Goal: Transaction & Acquisition: Book appointment/travel/reservation

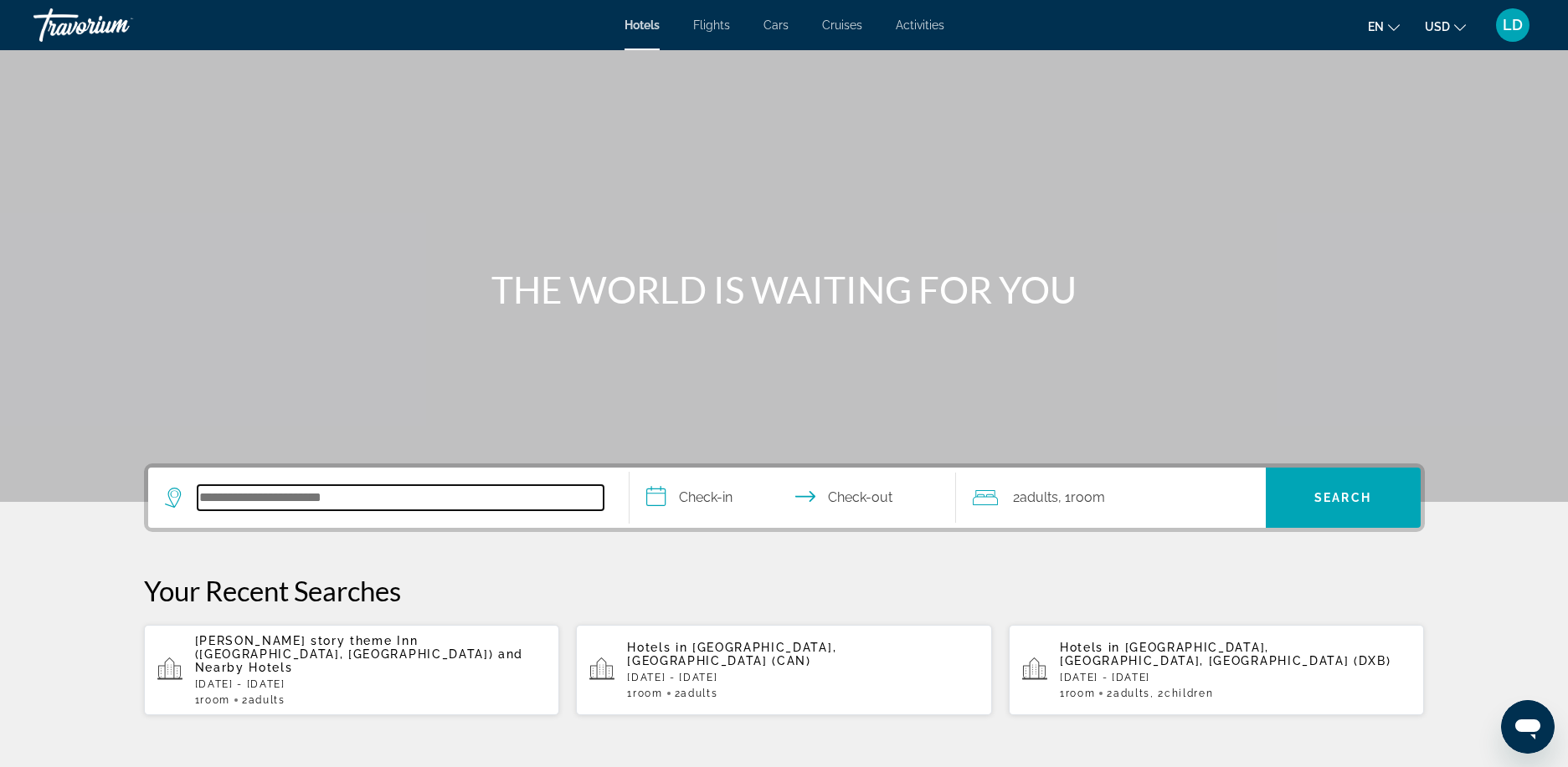
click at [406, 503] on input "Search hotel destination" at bounding box center [400, 497] width 406 height 25
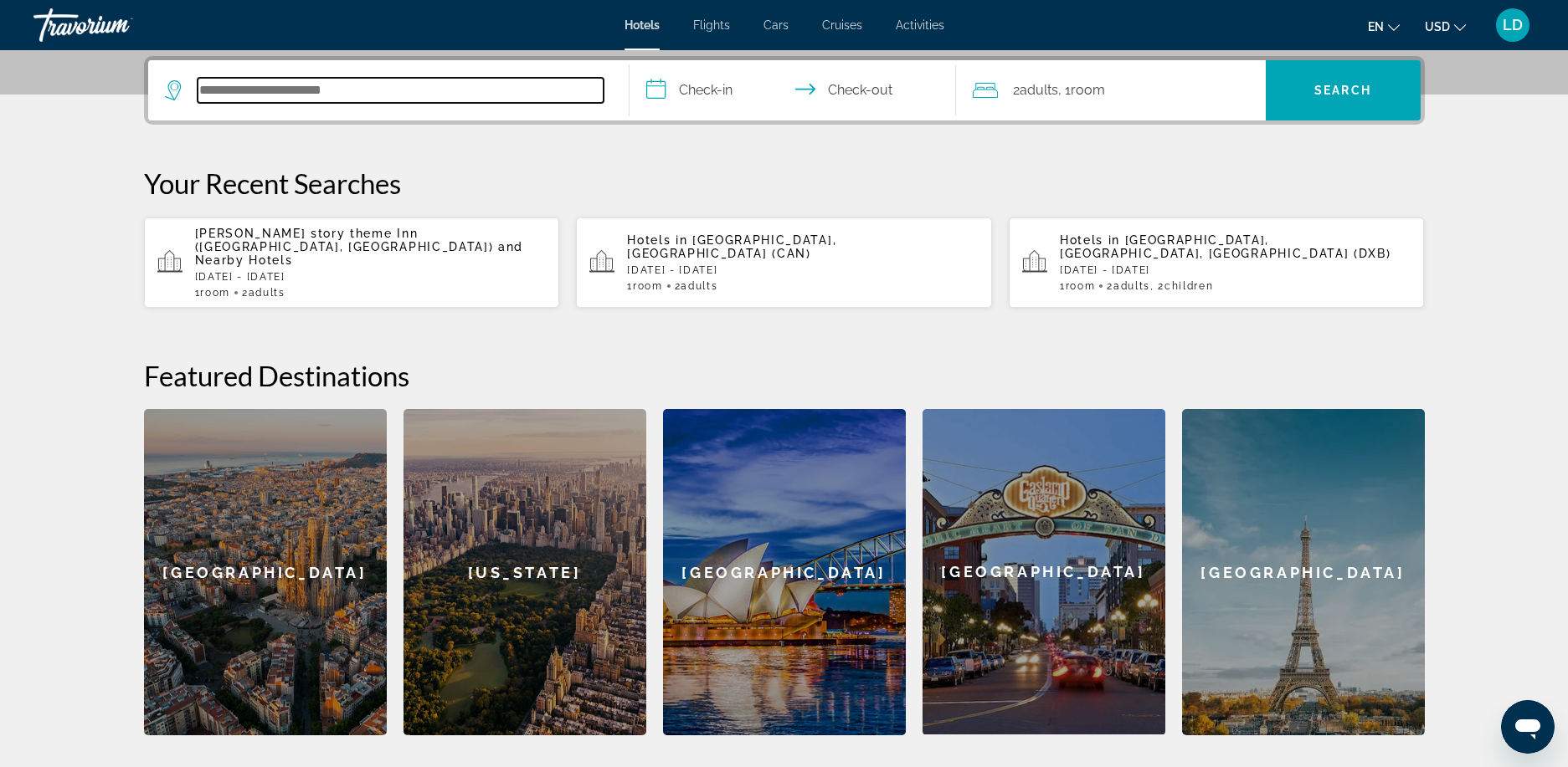
scroll to position [409, 0]
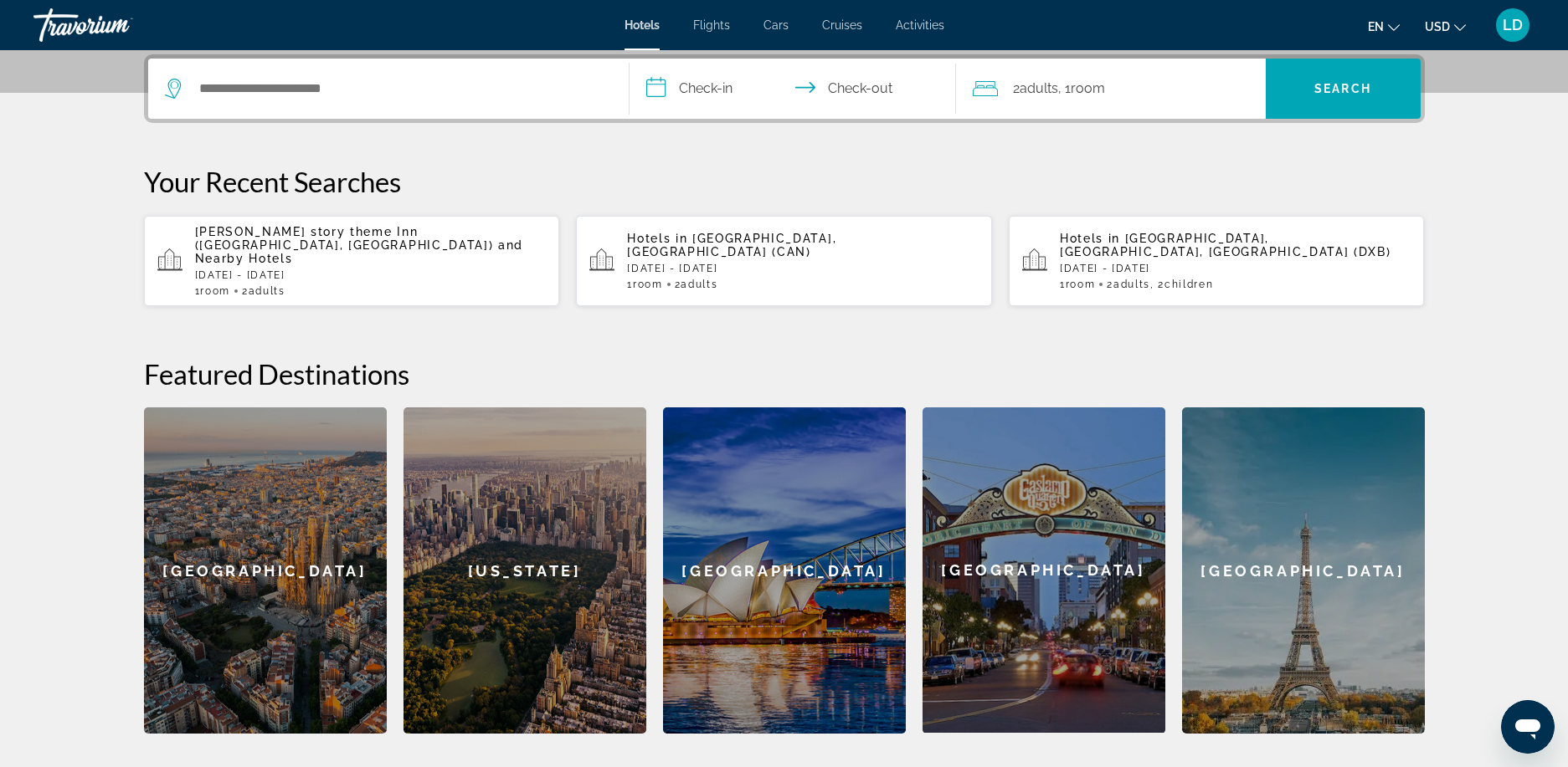
click at [1204, 245] on p "Hotels in [GEOGRAPHIC_DATA], [GEOGRAPHIC_DATA], [GEOGRAPHIC_DATA] (DXB)" at bounding box center [1235, 245] width 351 height 27
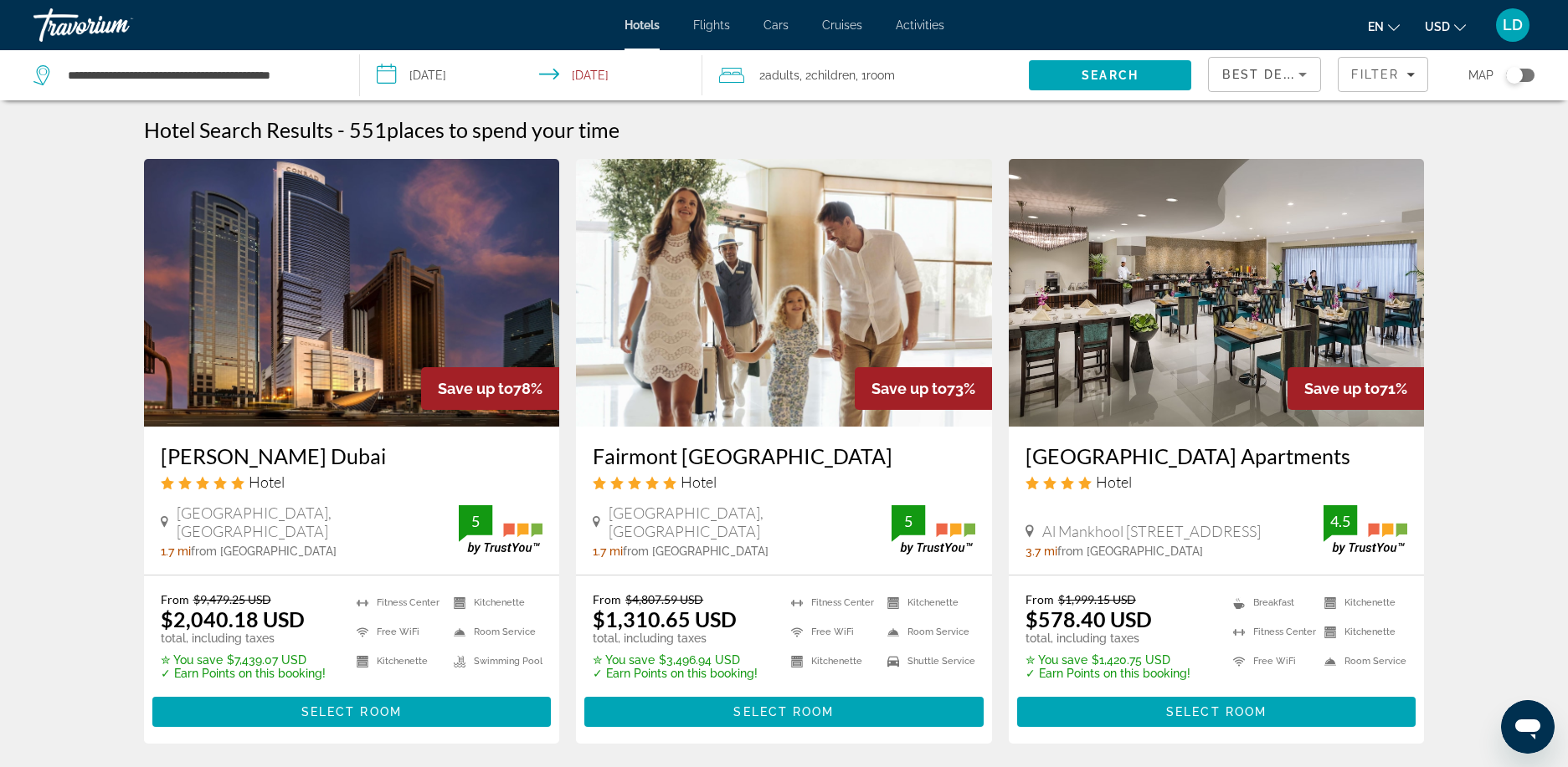
click at [599, 77] on input "**********" at bounding box center [534, 77] width 350 height 55
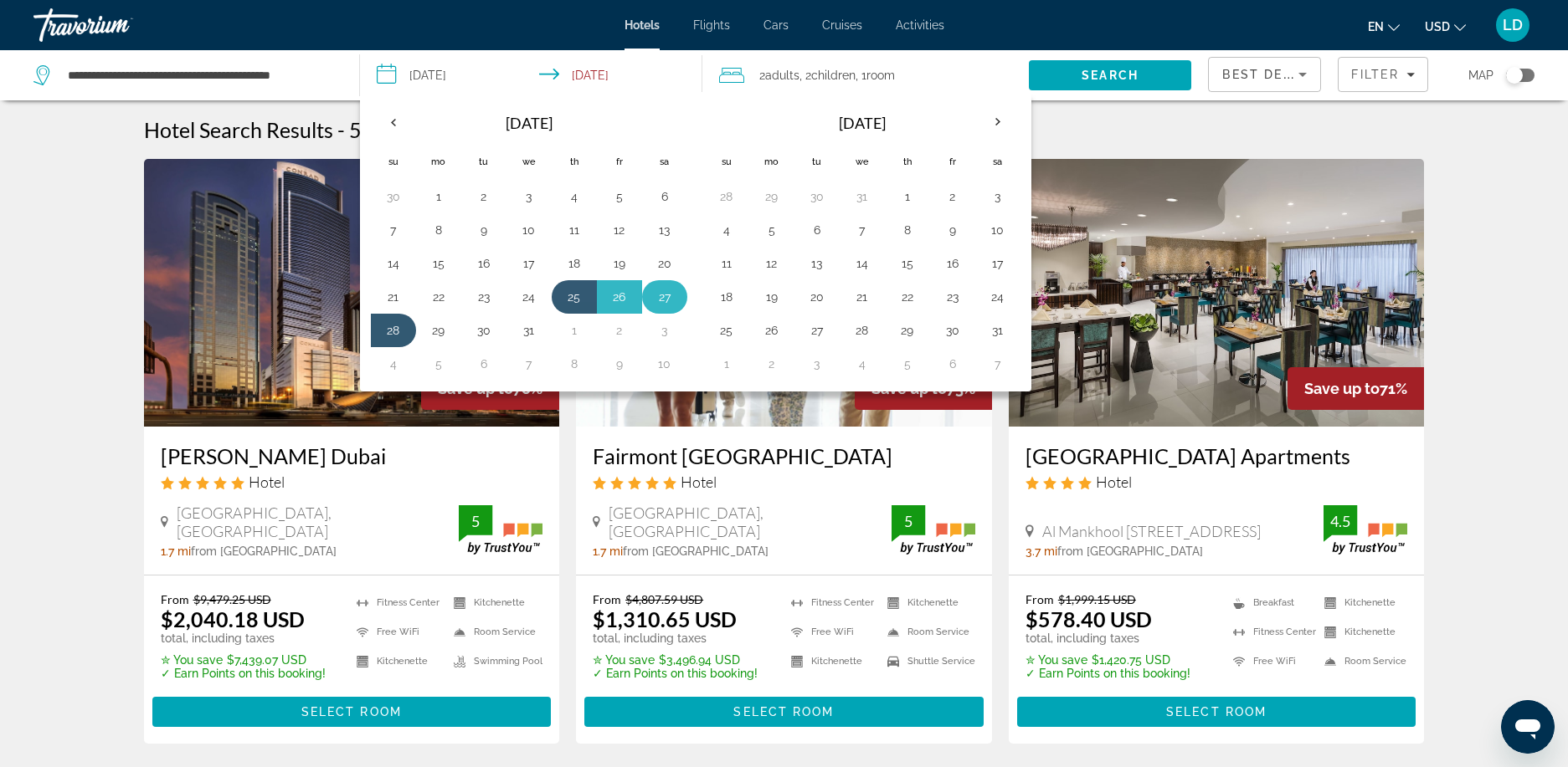
click at [664, 295] on button "27" at bounding box center [664, 297] width 27 height 24
click at [569, 296] on button "25" at bounding box center [574, 297] width 27 height 24
type input "**********"
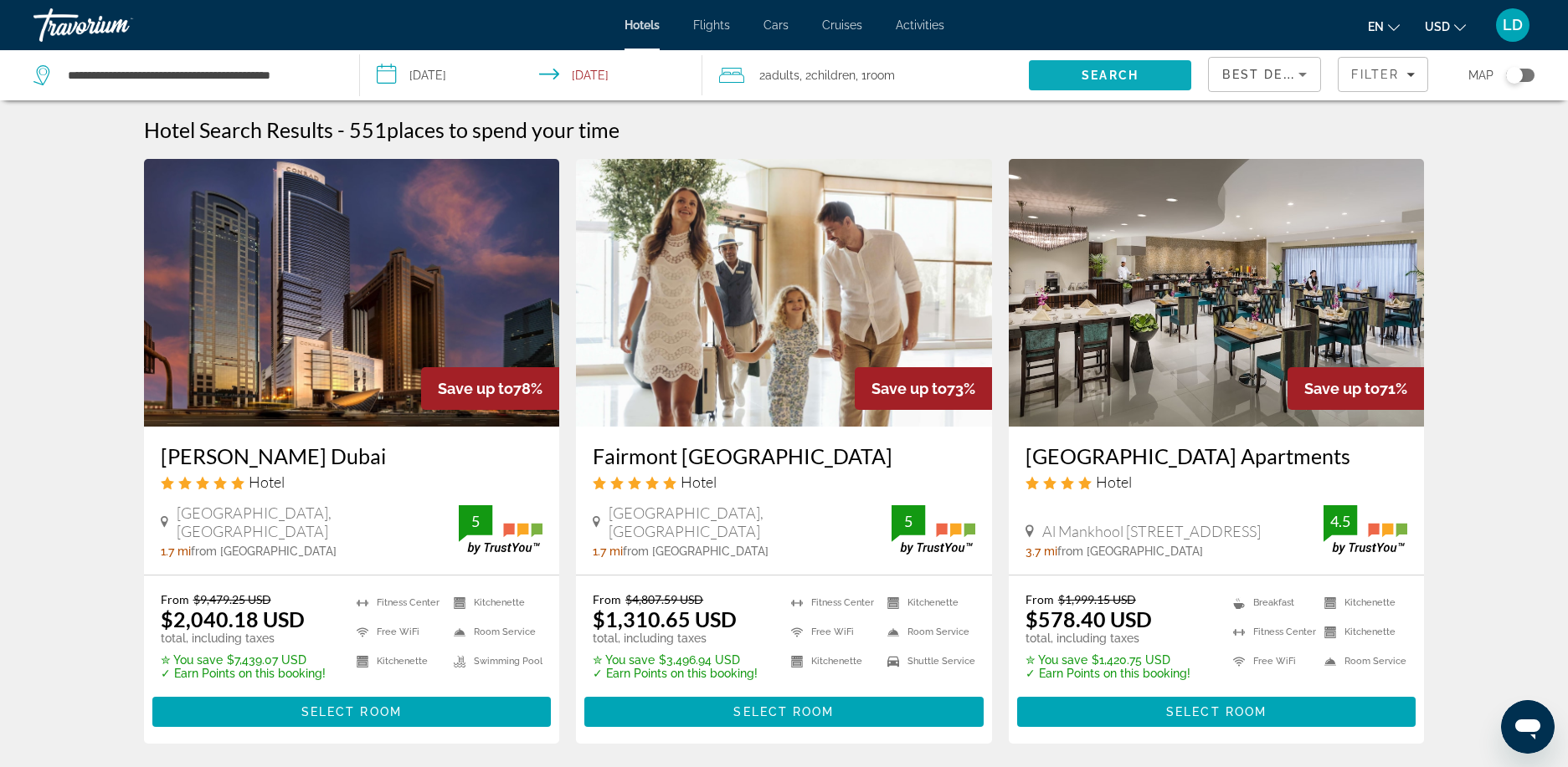
click at [1083, 74] on span "Search" at bounding box center [1110, 74] width 57 height 13
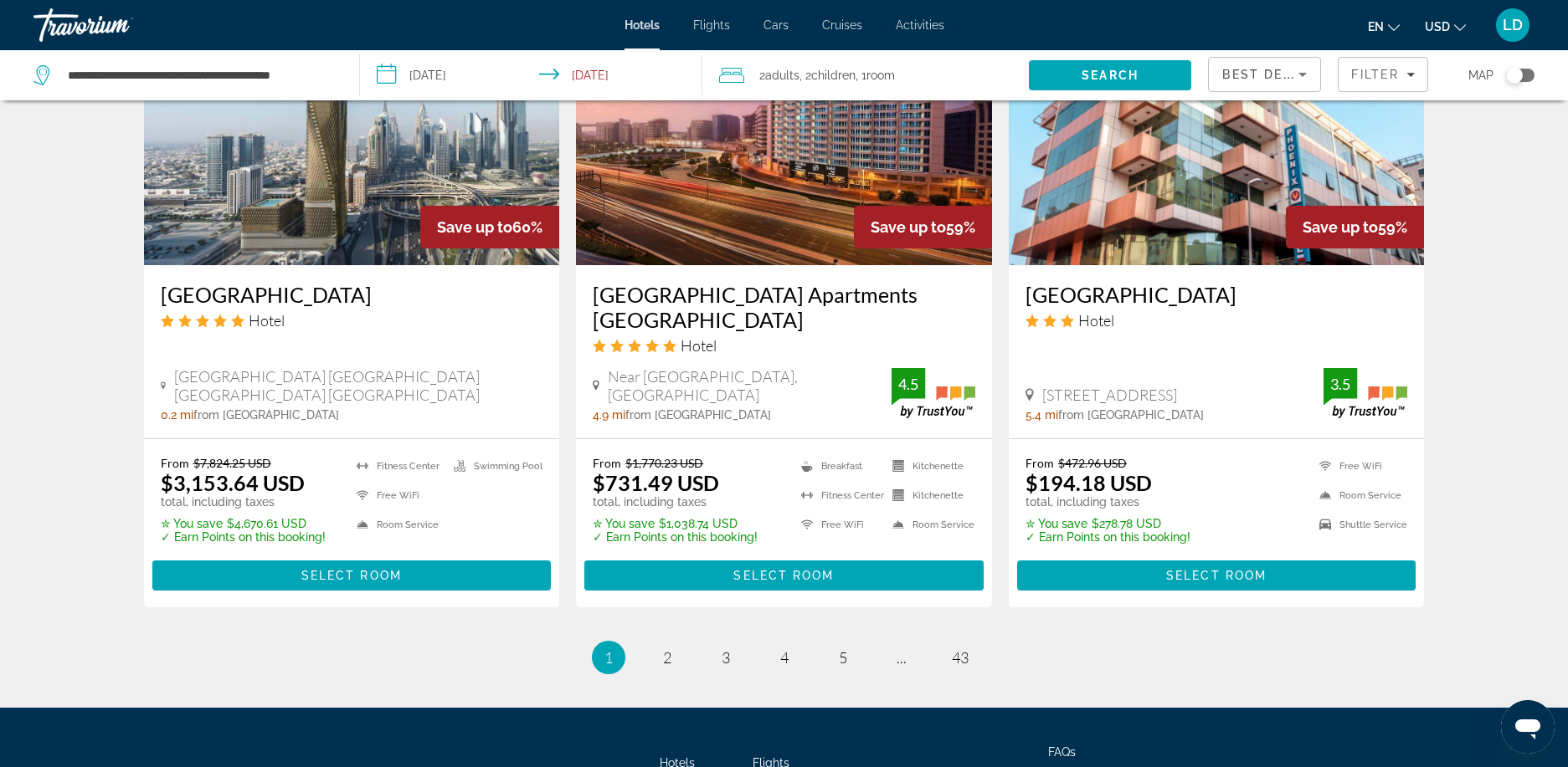
scroll to position [2092, 0]
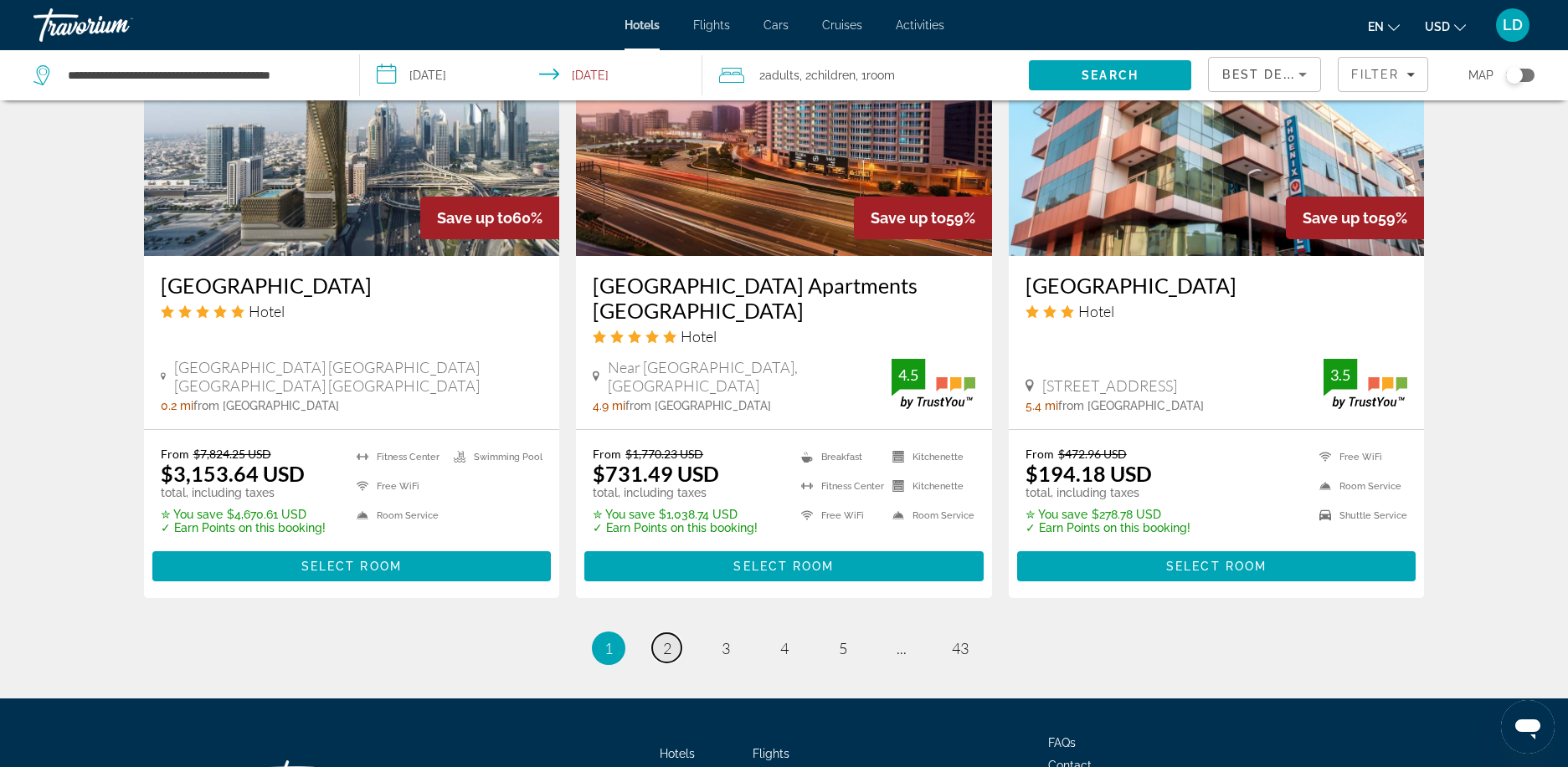
click at [670, 639] on span "2" at bounding box center [667, 648] width 9 height 18
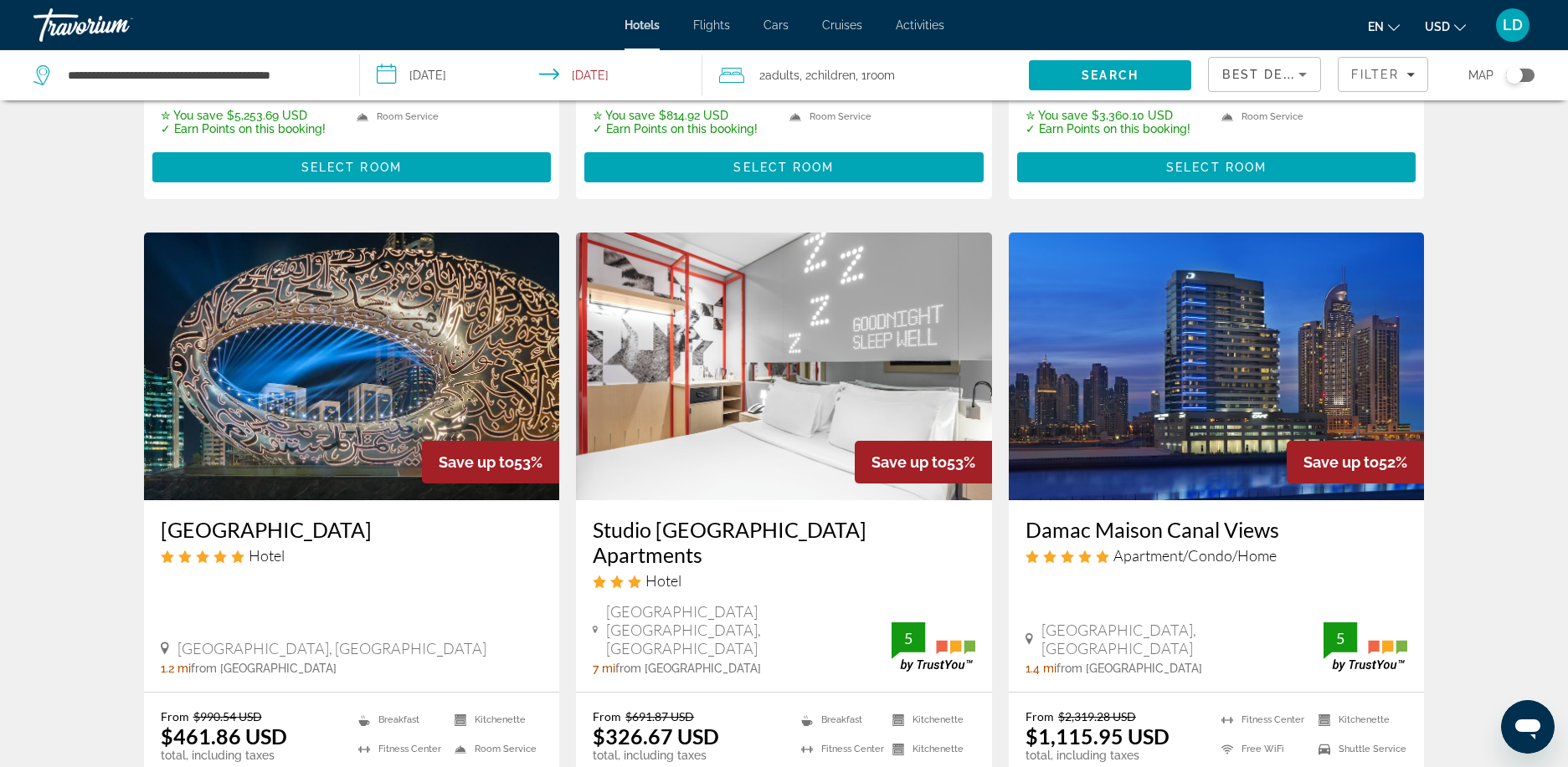
scroll to position [669, 0]
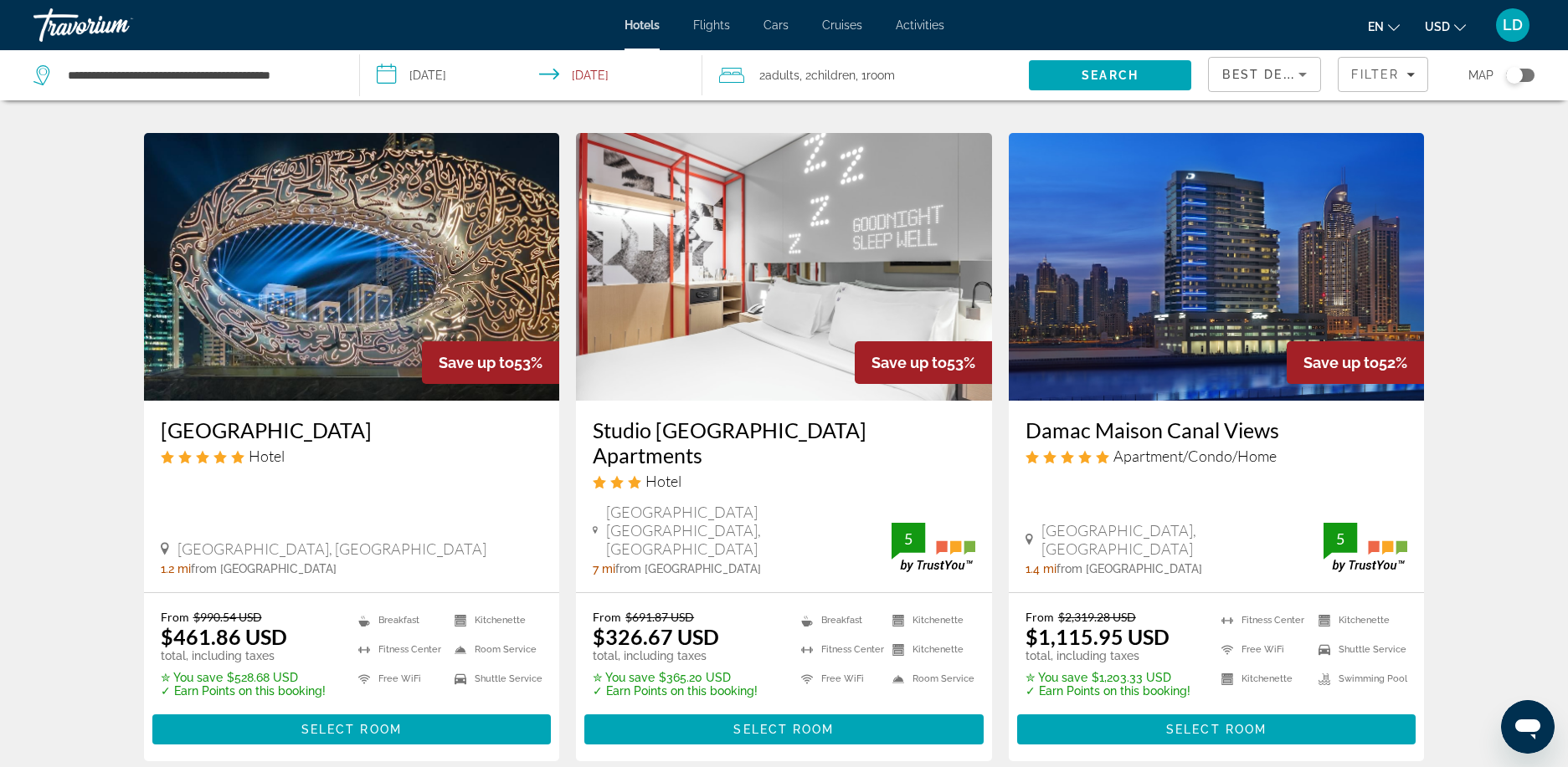
click at [498, 244] on img "Main content" at bounding box center [351, 267] width 416 height 268
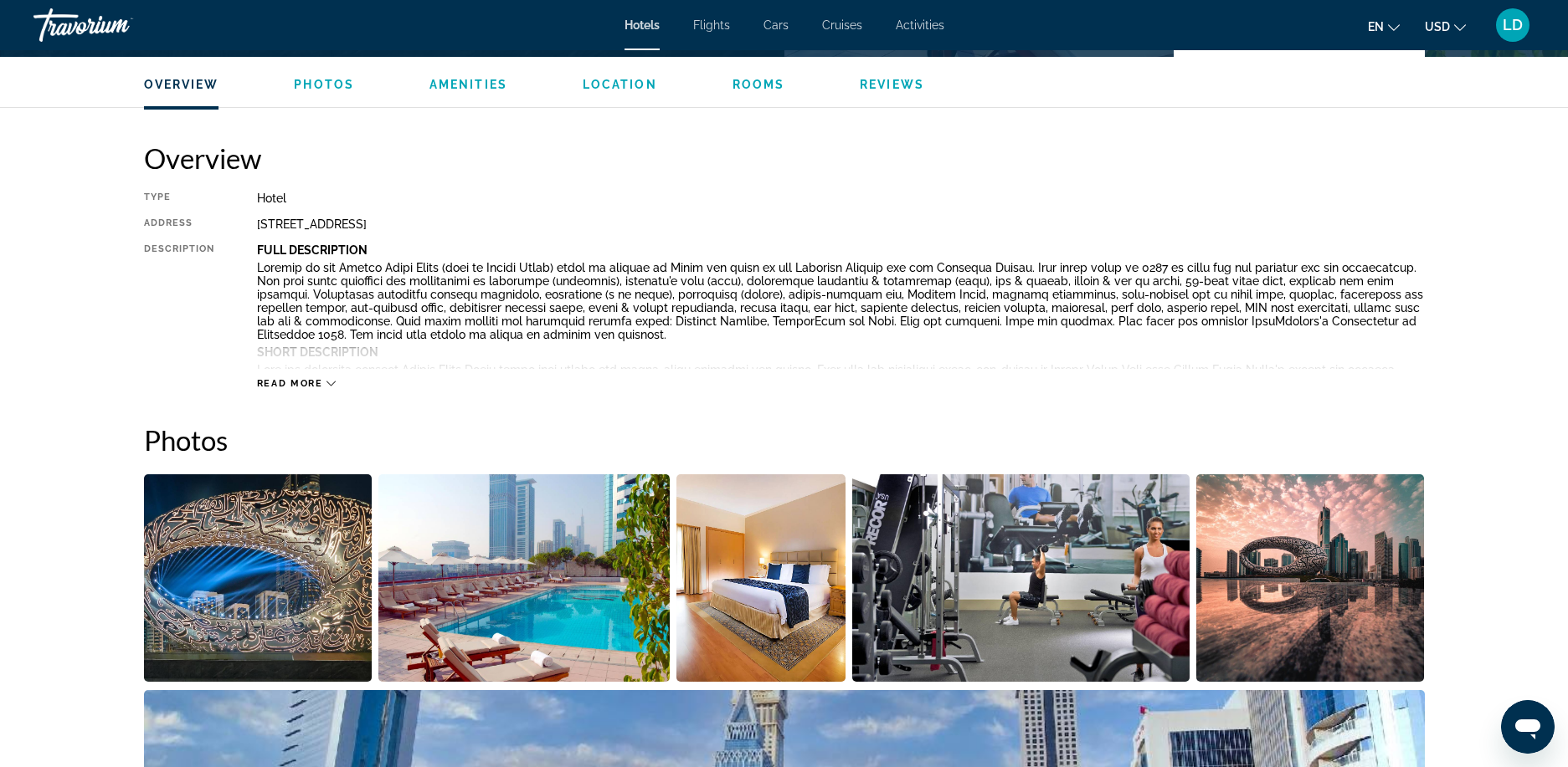
scroll to position [502, 0]
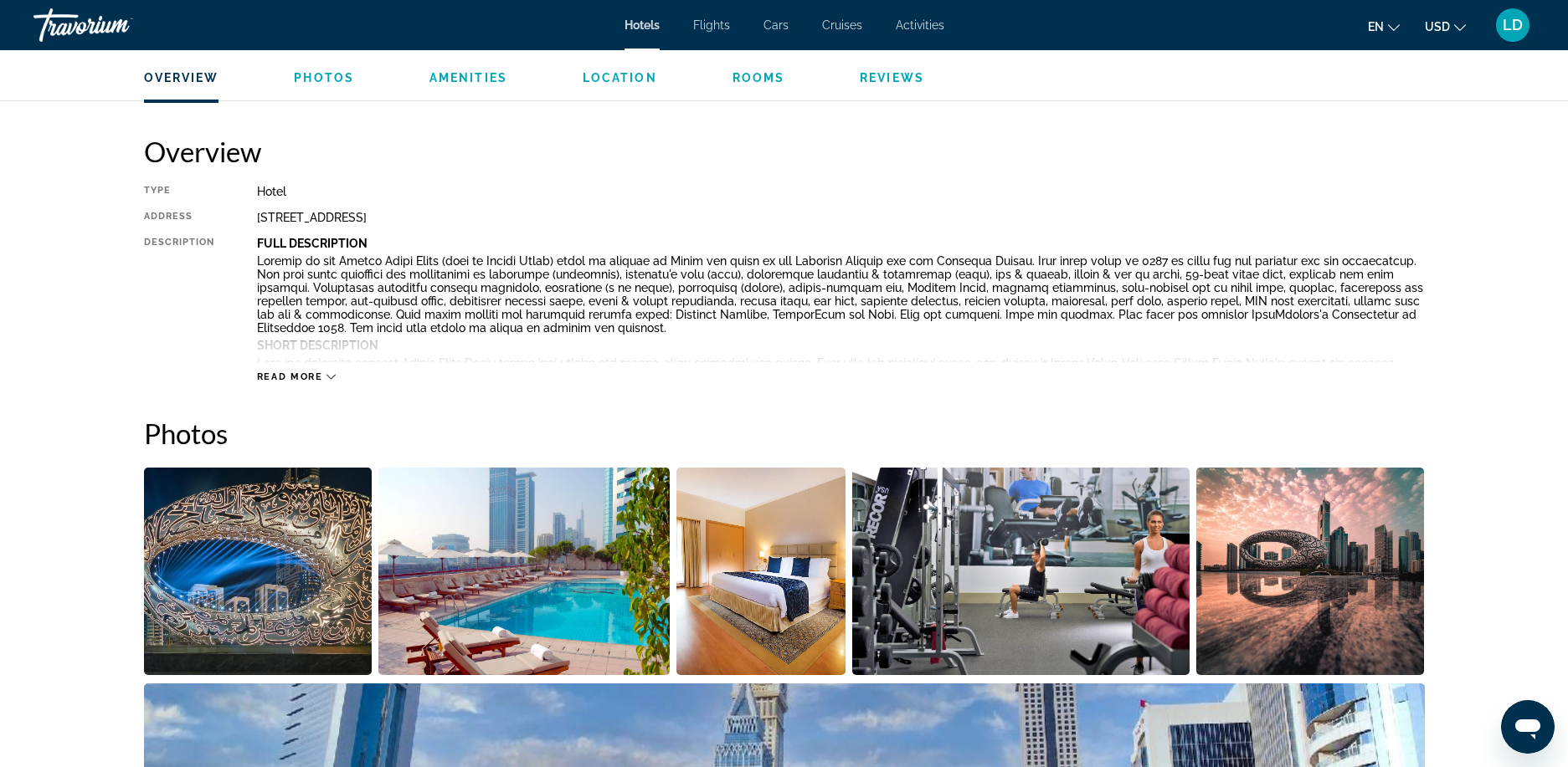
click at [600, 612] on img "Open full-screen image slider" at bounding box center [524, 571] width 292 height 208
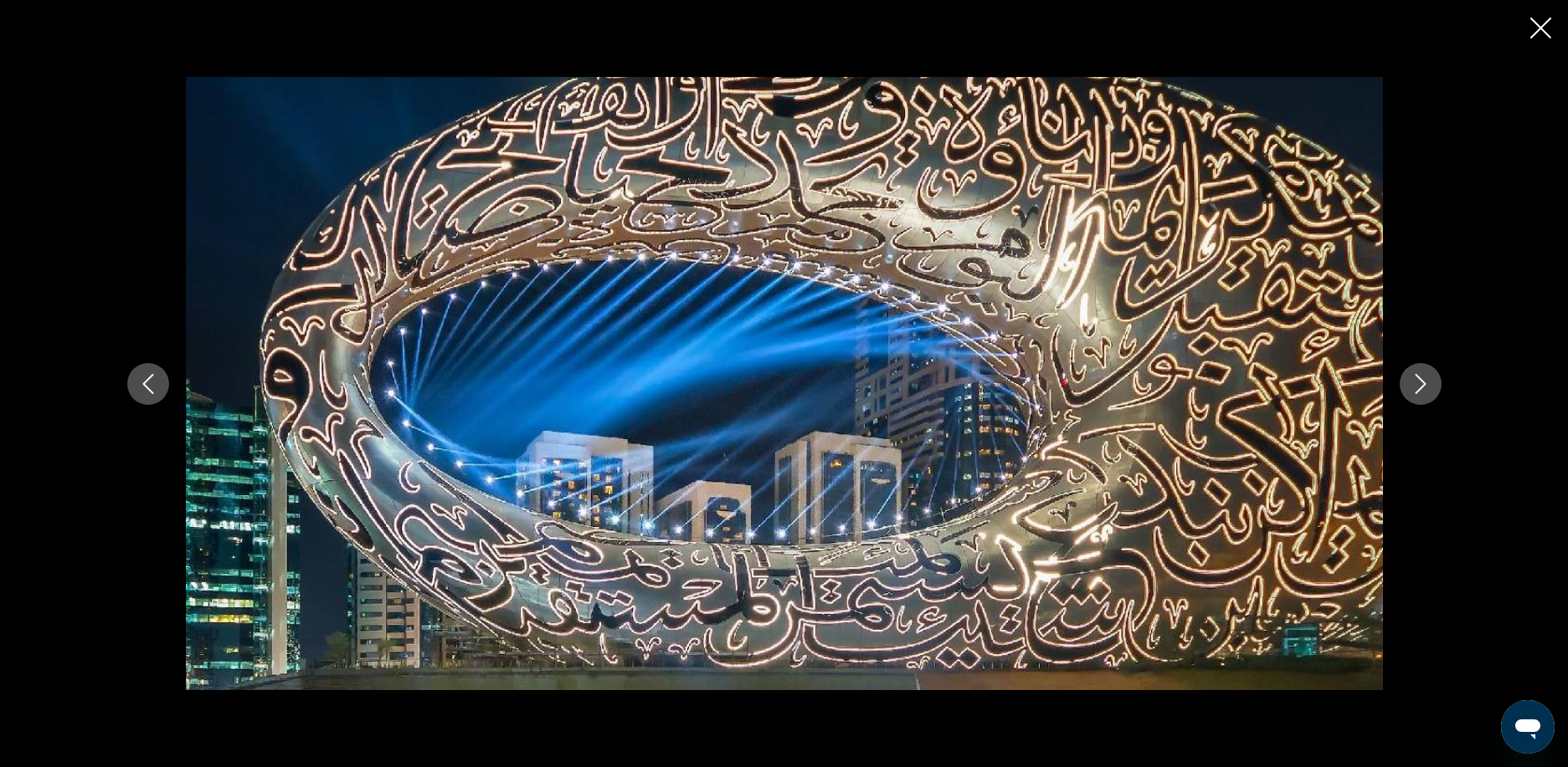
click at [1415, 384] on icon "Next image" at bounding box center [1420, 384] width 20 height 20
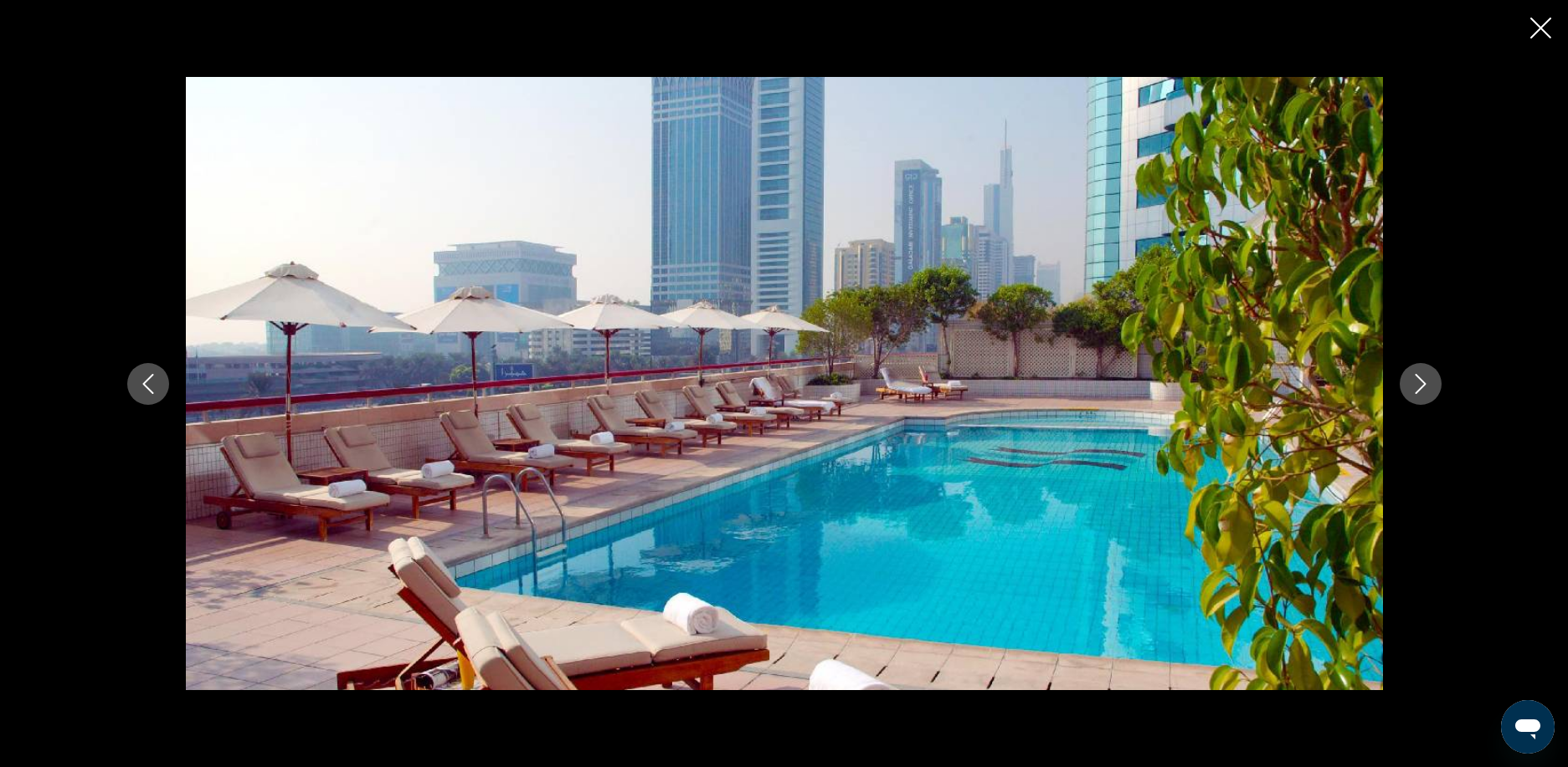
click at [1415, 384] on icon "Next image" at bounding box center [1420, 384] width 20 height 20
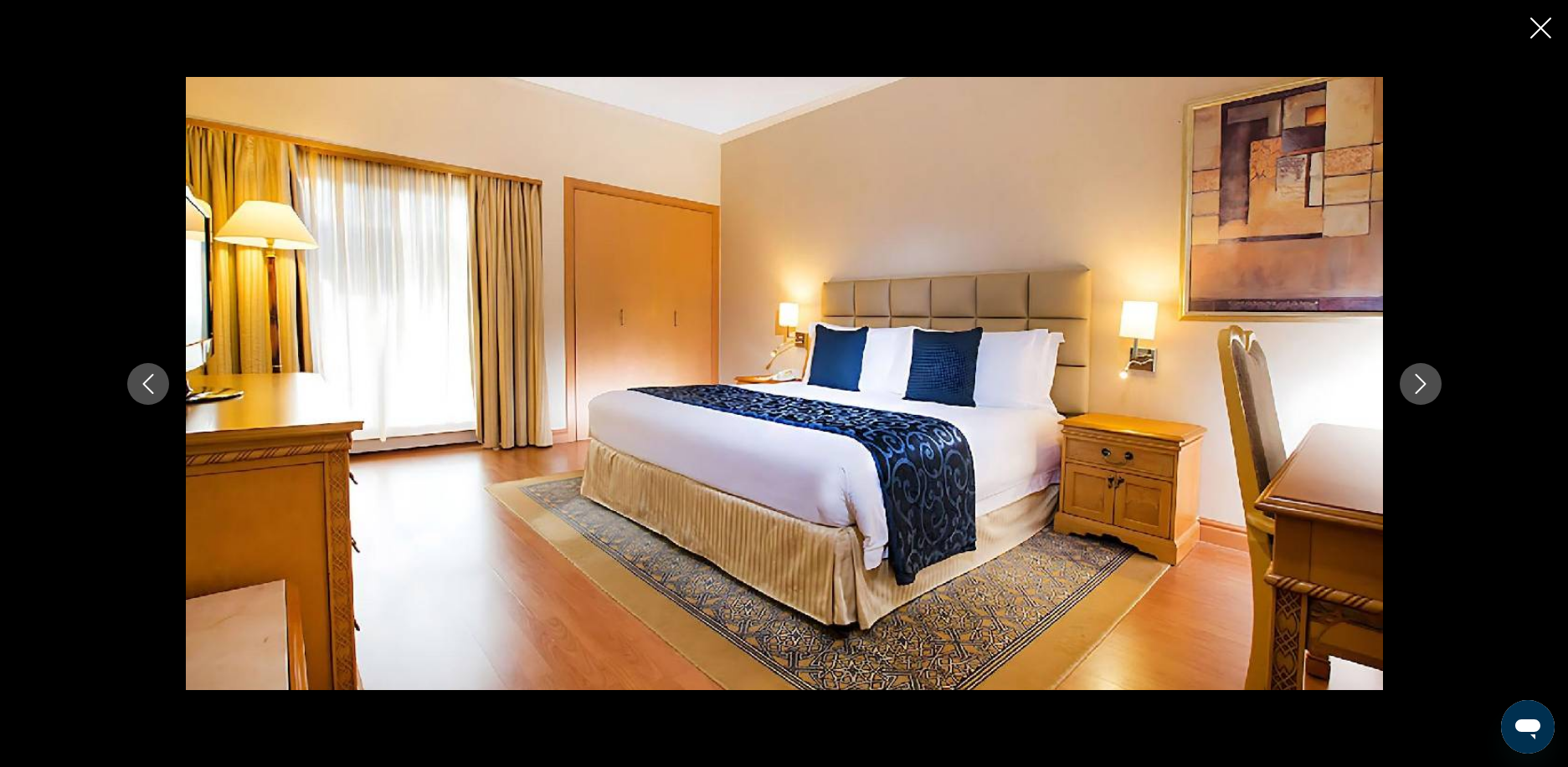
click at [1415, 384] on icon "Next image" at bounding box center [1420, 384] width 20 height 20
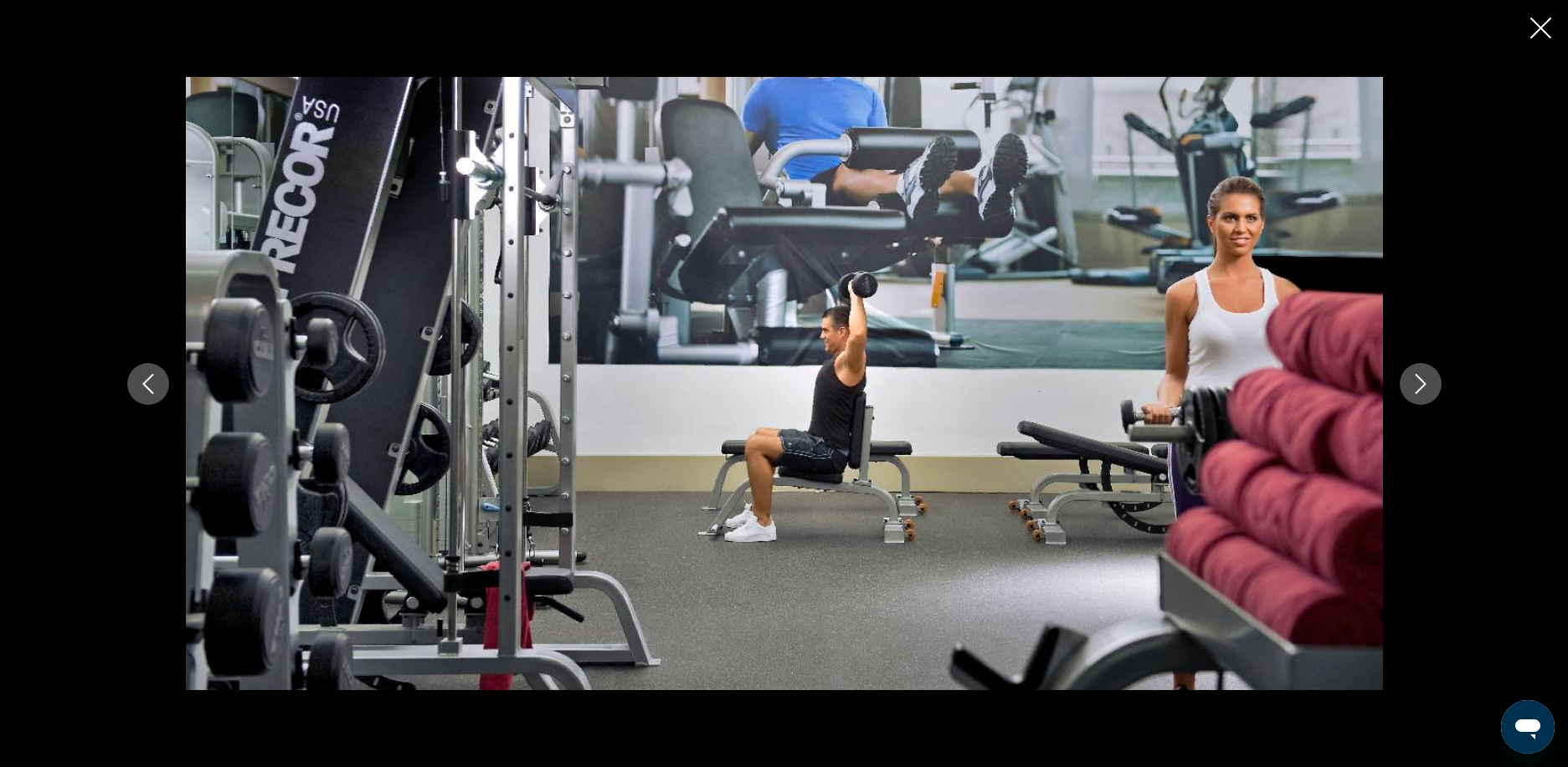
click at [1415, 384] on icon "Next image" at bounding box center [1420, 384] width 20 height 20
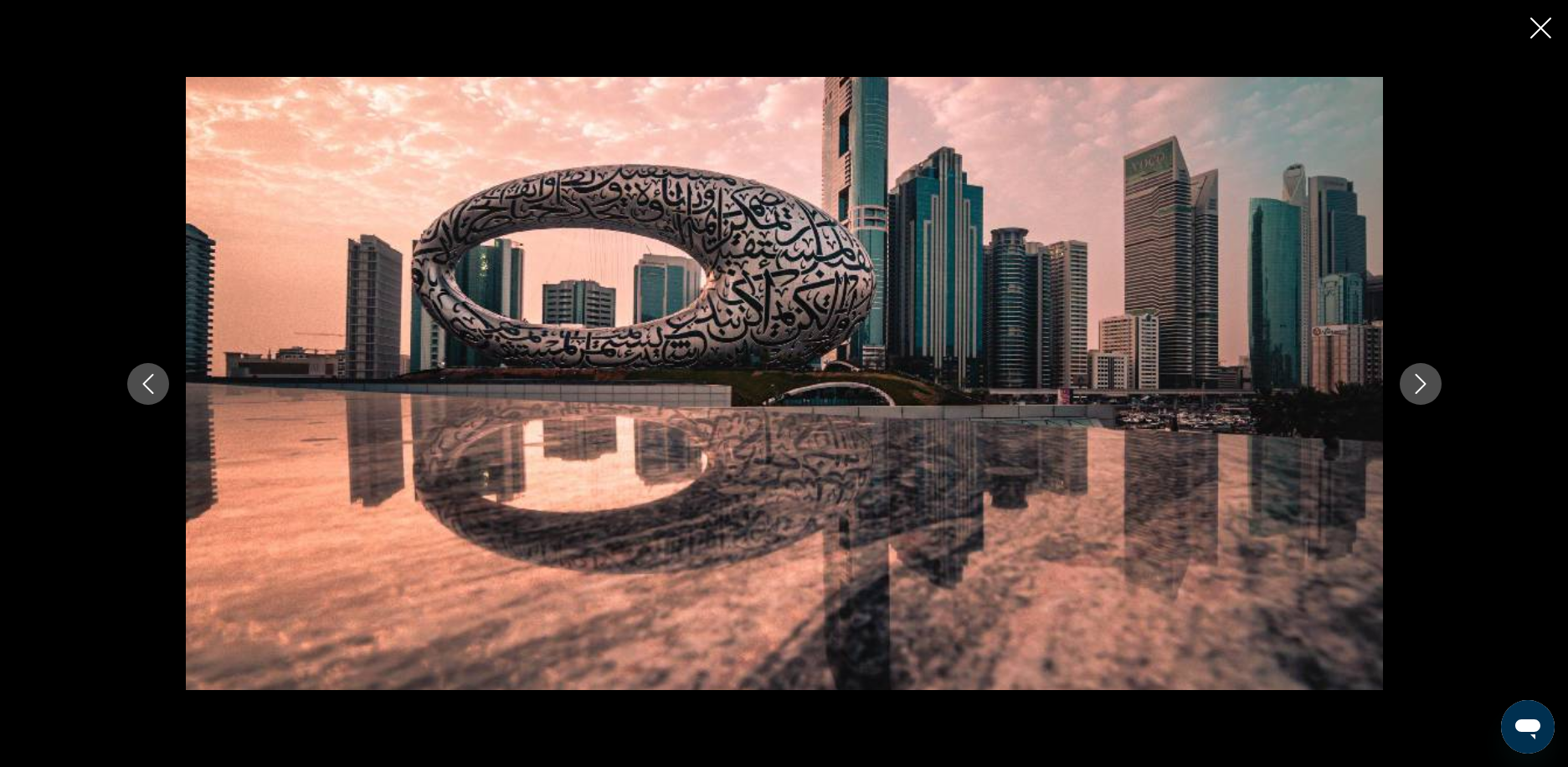
click at [1415, 384] on icon "Next image" at bounding box center [1420, 384] width 20 height 20
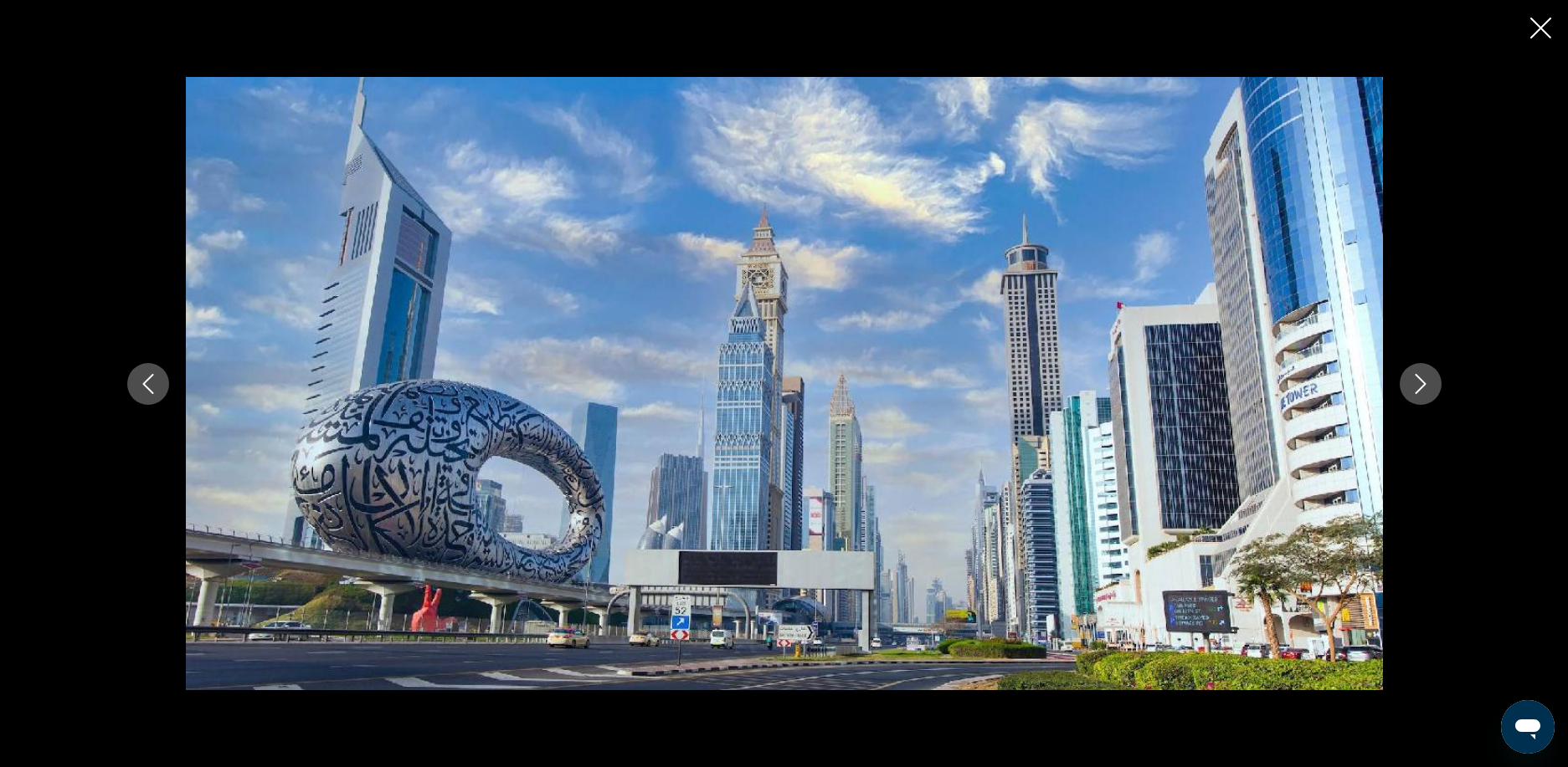
click at [1405, 391] on button "Next image" at bounding box center [1421, 384] width 42 height 42
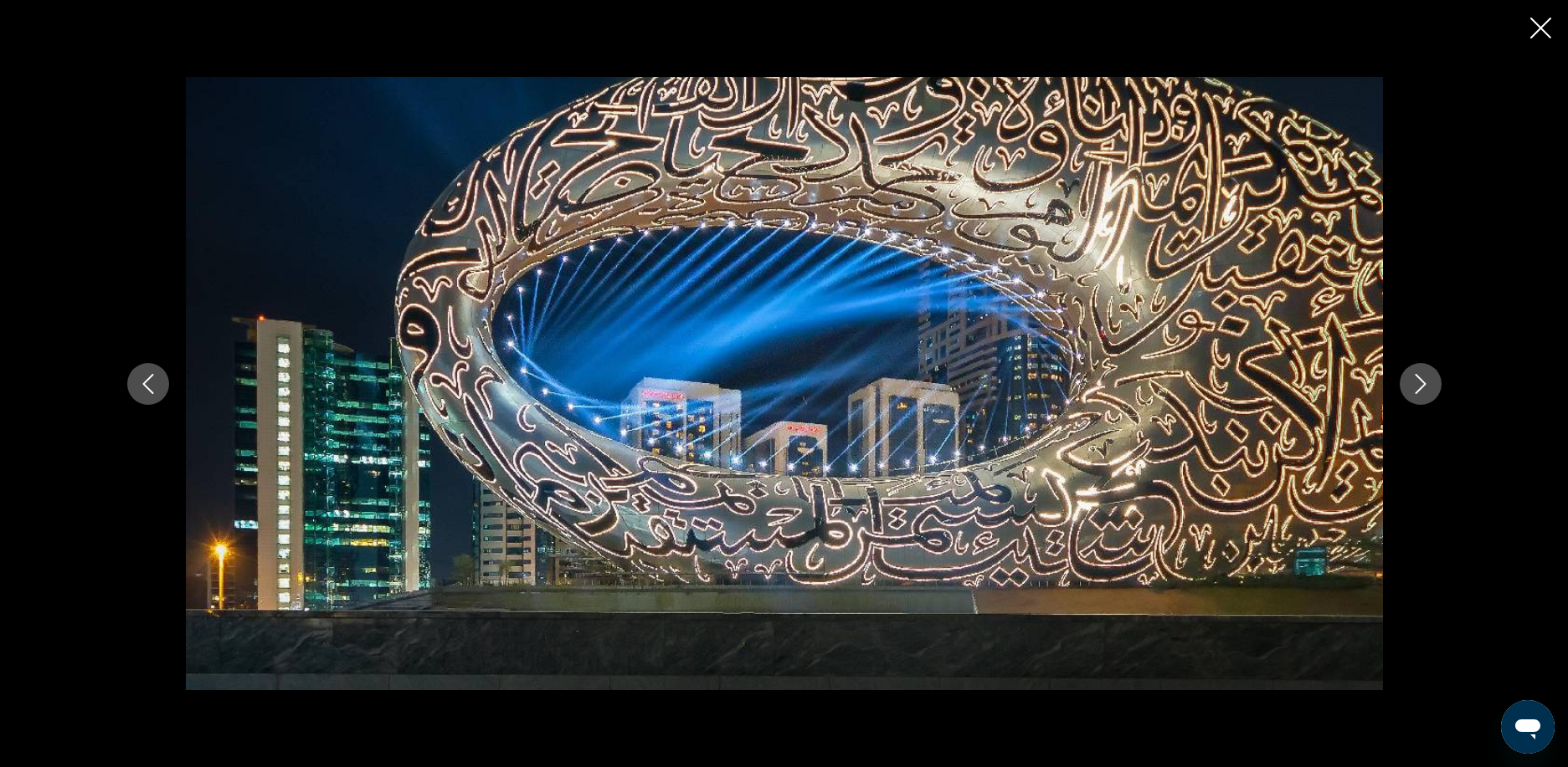
click at [1405, 398] on button "Next image" at bounding box center [1421, 384] width 42 height 42
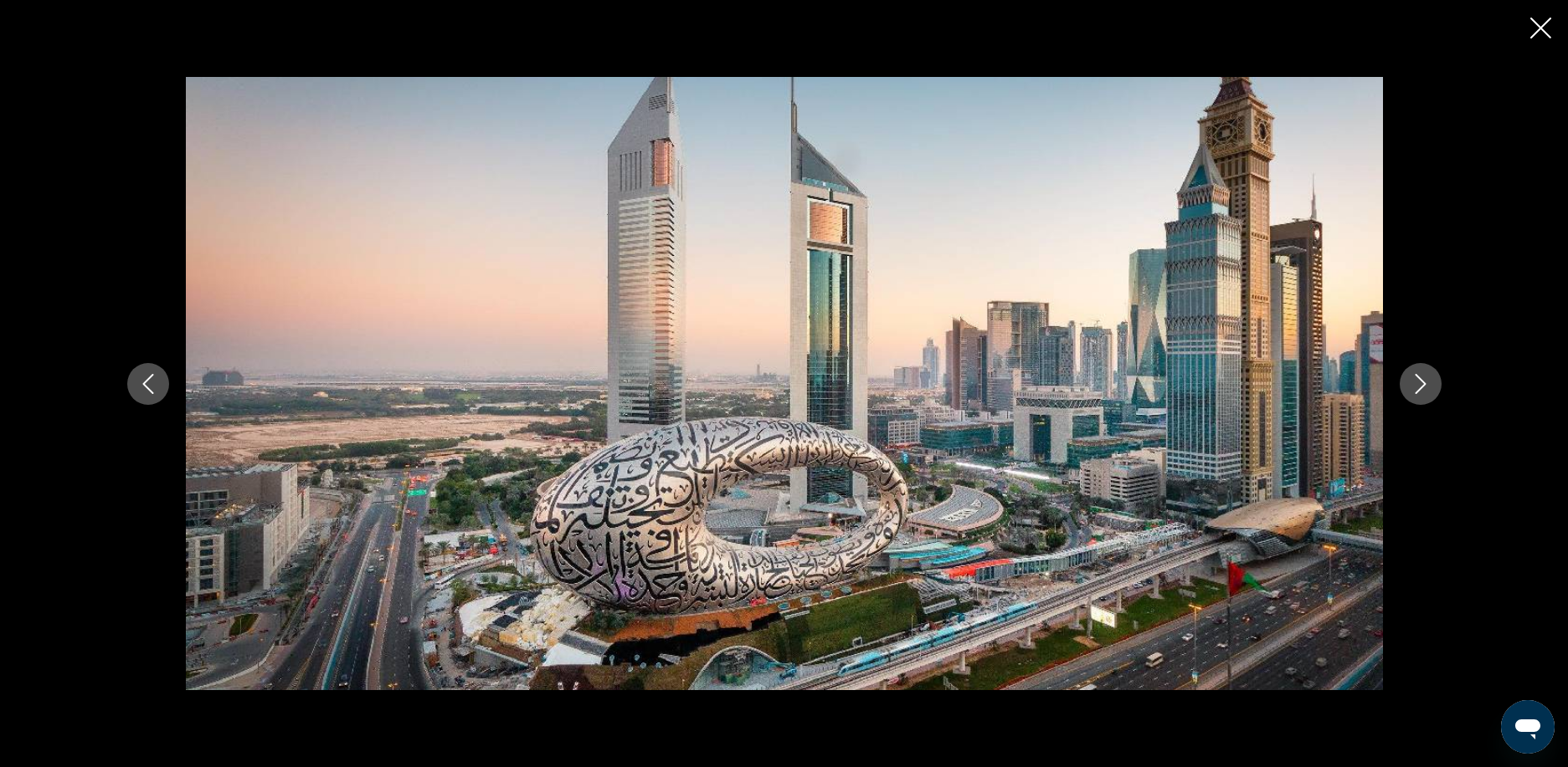
drag, startPoint x: 1545, startPoint y: 32, endPoint x: 1508, endPoint y: 468, distance: 437.6
click at [1508, 468] on div "prev next" at bounding box center [784, 384] width 1568 height 767
click at [1427, 384] on icon "Next image" at bounding box center [1420, 384] width 20 height 20
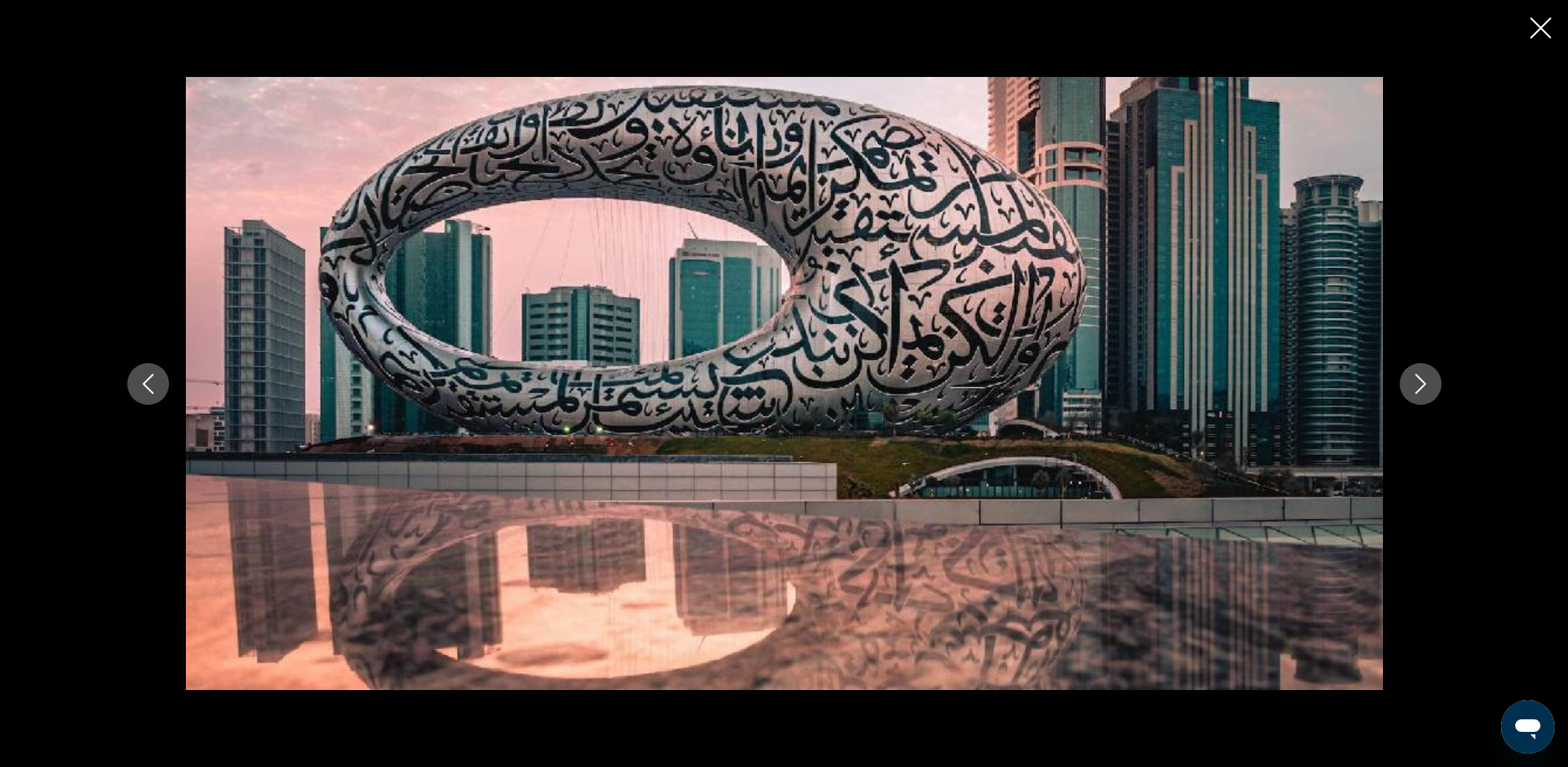
click at [1427, 384] on icon "Next image" at bounding box center [1420, 384] width 20 height 20
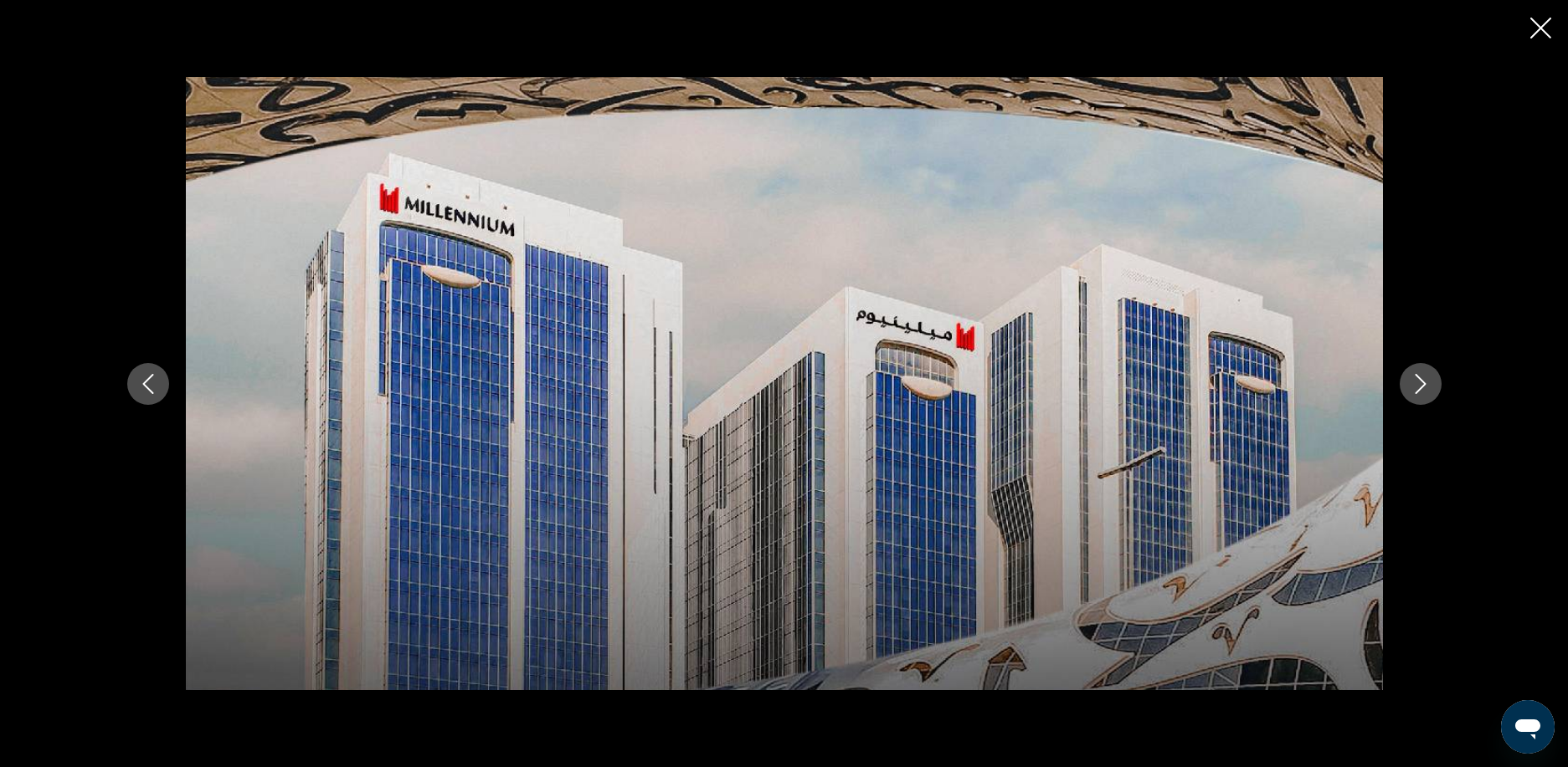
click at [1419, 371] on button "Next image" at bounding box center [1421, 384] width 42 height 42
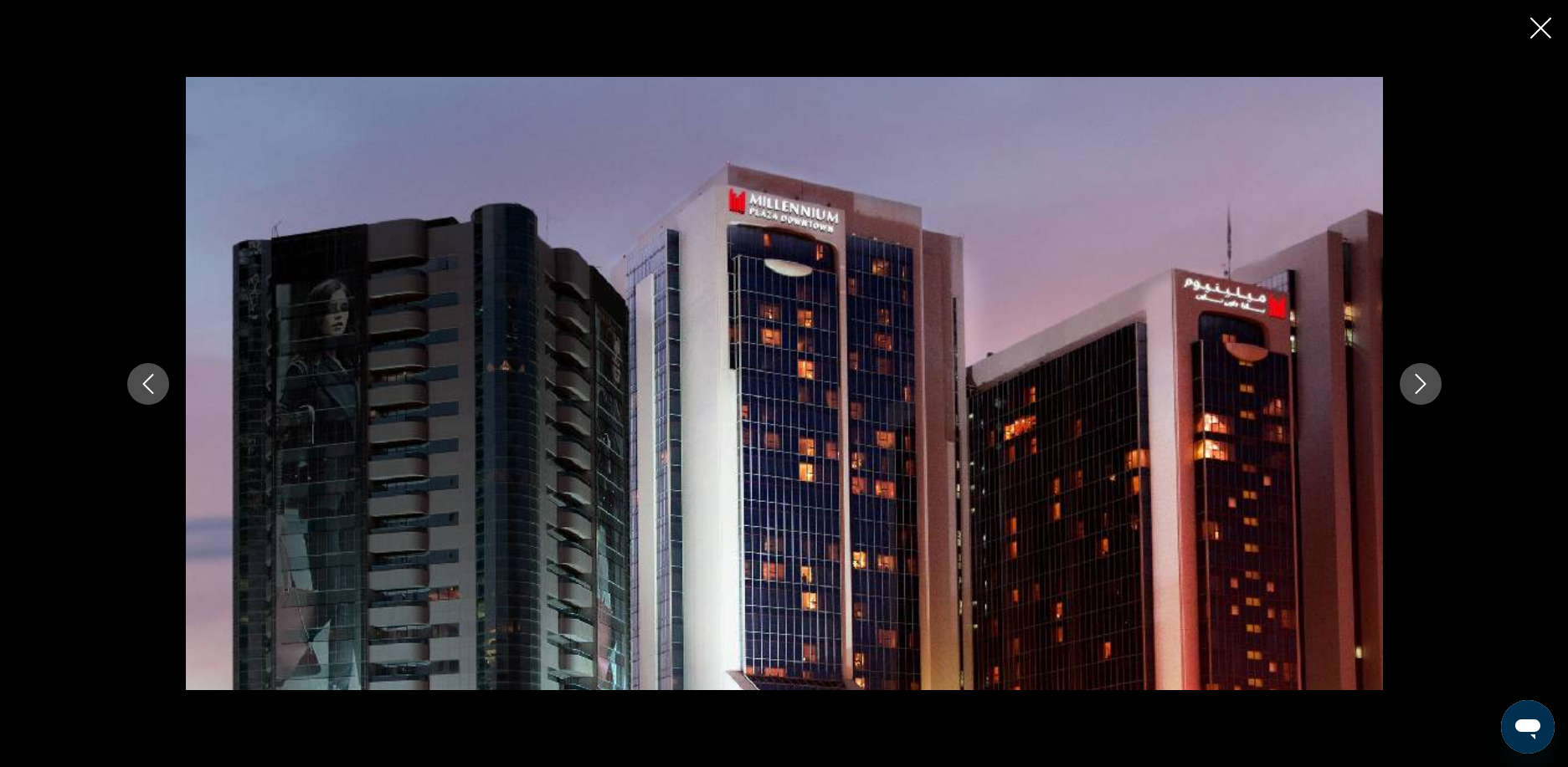
click at [1540, 25] on icon "Close slideshow" at bounding box center [1541, 28] width 21 height 21
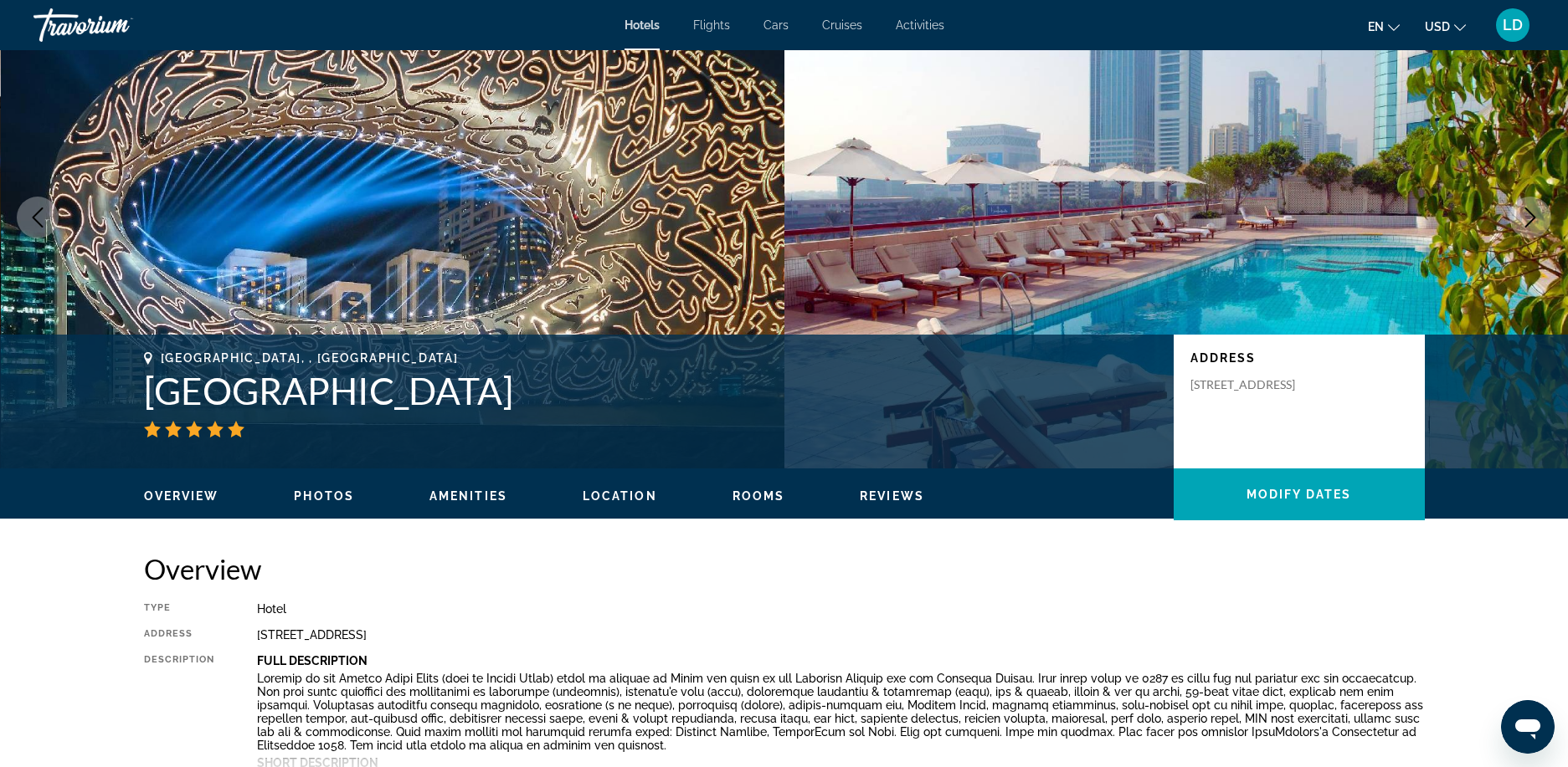
scroll to position [0, 0]
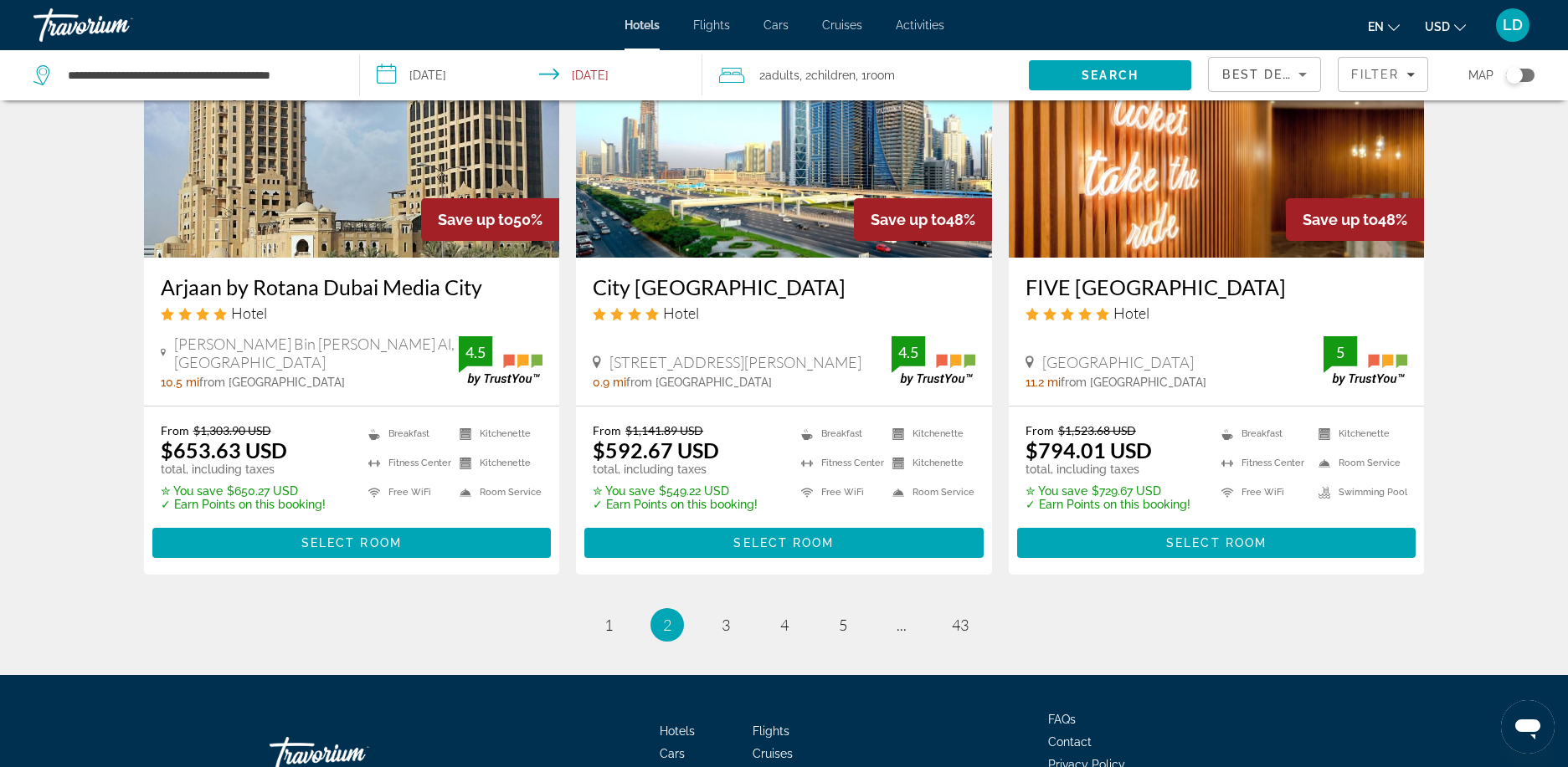
scroll to position [2160, 0]
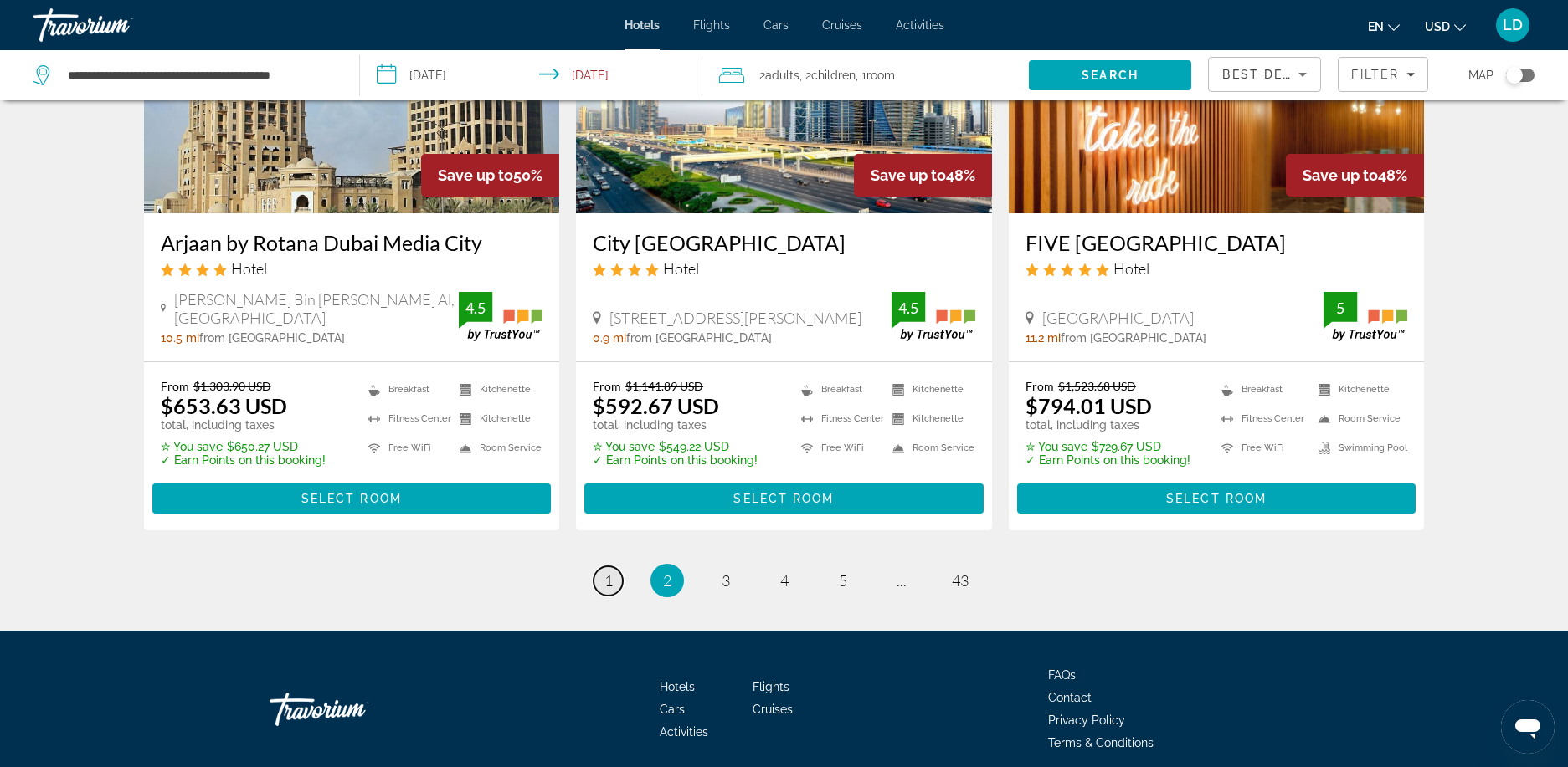
click at [604, 572] on span "1" at bounding box center [609, 581] width 9 height 18
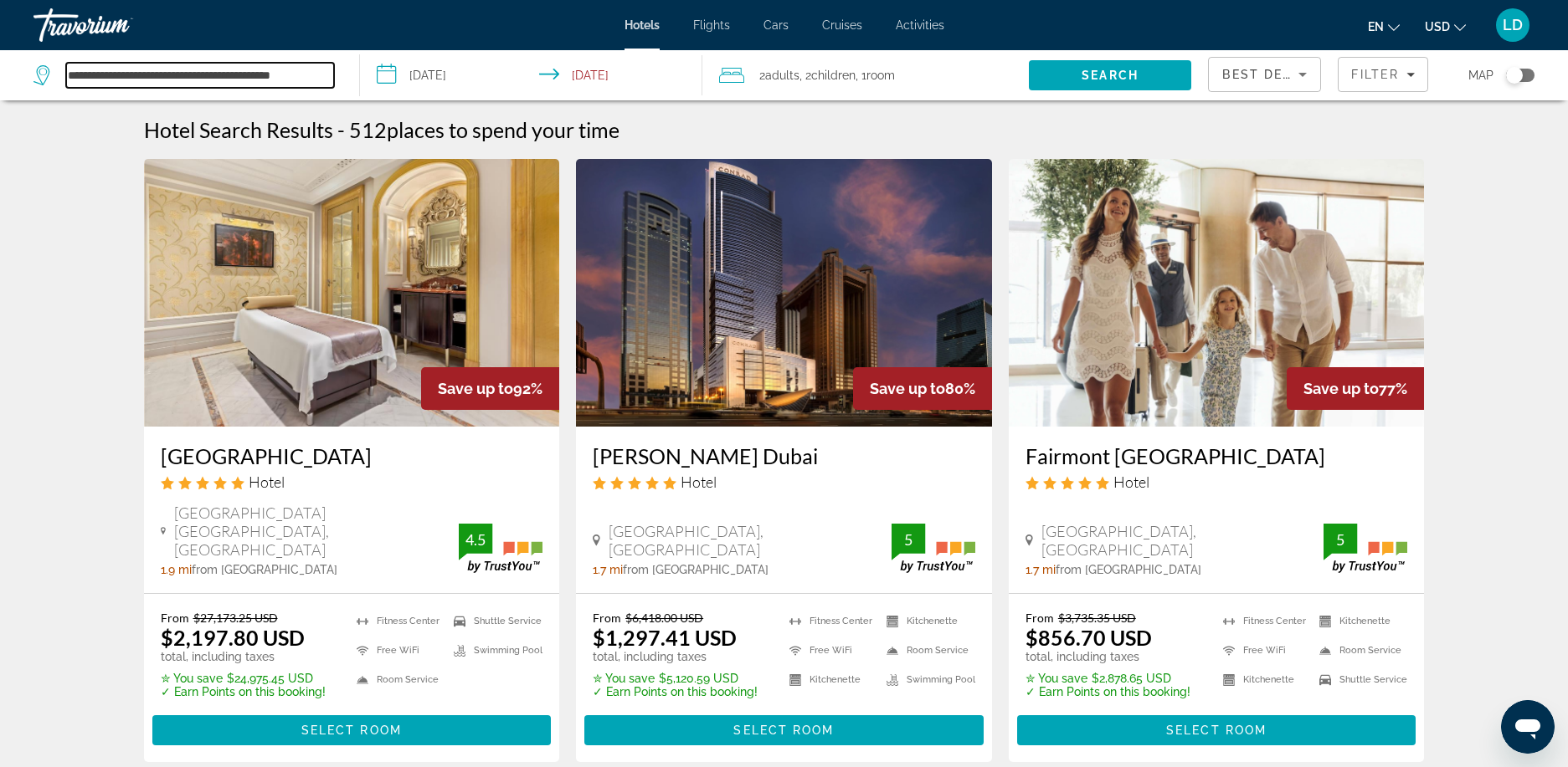
click at [252, 81] on input "**********" at bounding box center [200, 75] width 268 height 25
click at [303, 82] on input "**********" at bounding box center [200, 75] width 268 height 25
click at [304, 82] on input "**********" at bounding box center [200, 75] width 268 height 25
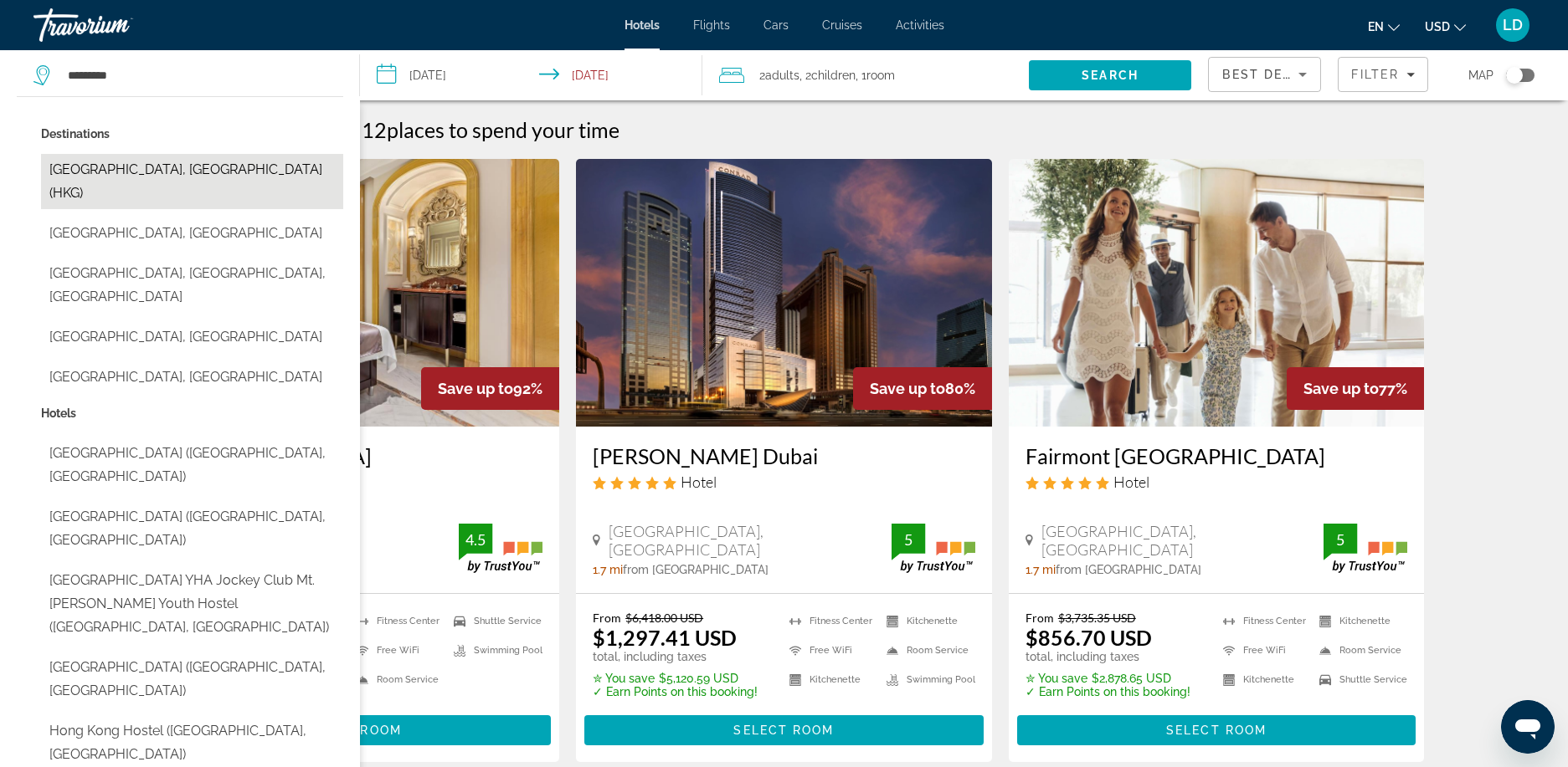
click at [206, 168] on button "[GEOGRAPHIC_DATA], [GEOGRAPHIC_DATA] (HKG)" at bounding box center [192, 181] width 302 height 55
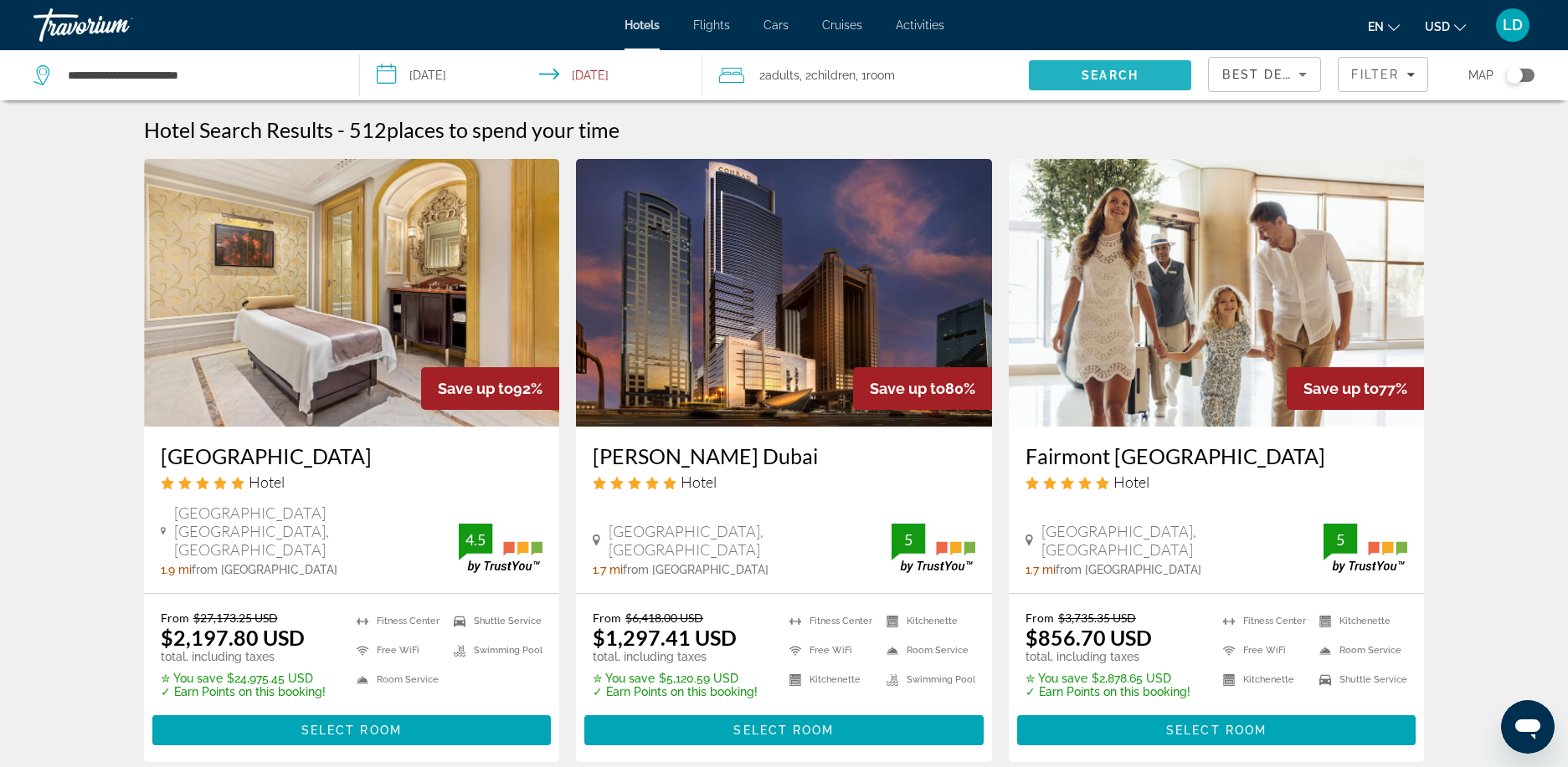
click at [1123, 76] on span "Search" at bounding box center [1110, 74] width 57 height 13
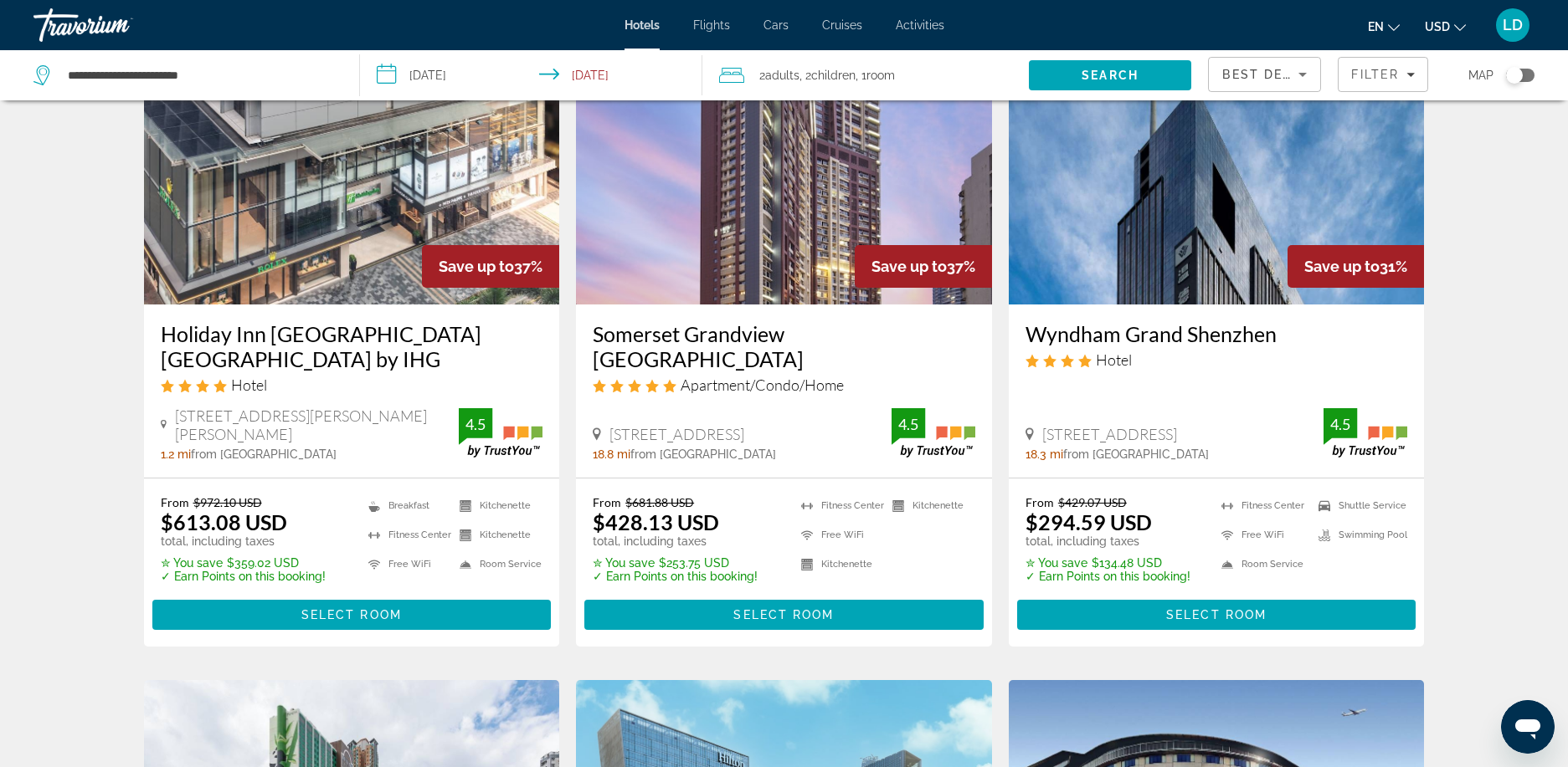
scroll to position [586, 0]
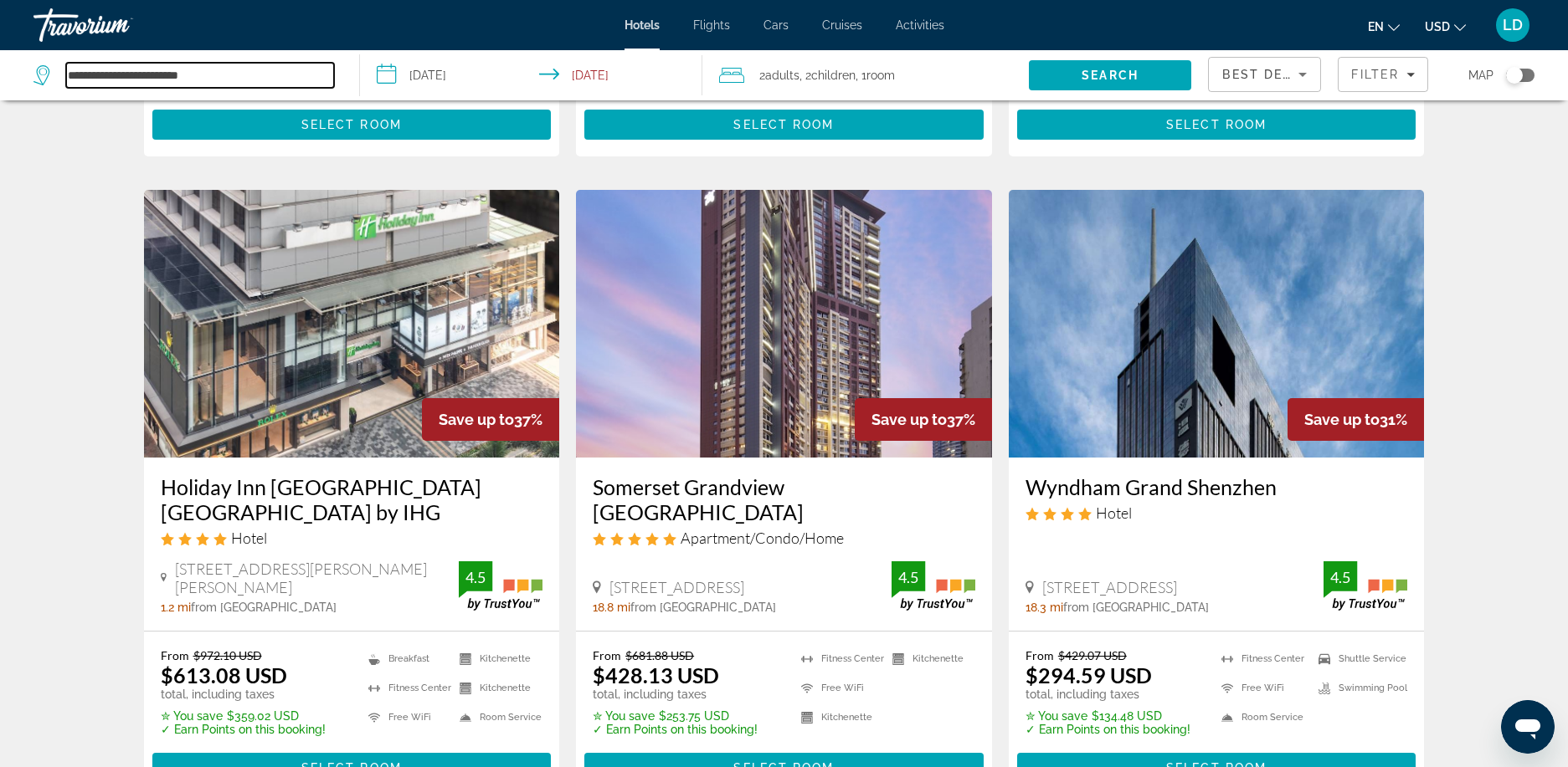
drag, startPoint x: 288, startPoint y: 80, endPoint x: 277, endPoint y: 80, distance: 11.0
click at [283, 80] on input "**********" at bounding box center [200, 75] width 268 height 25
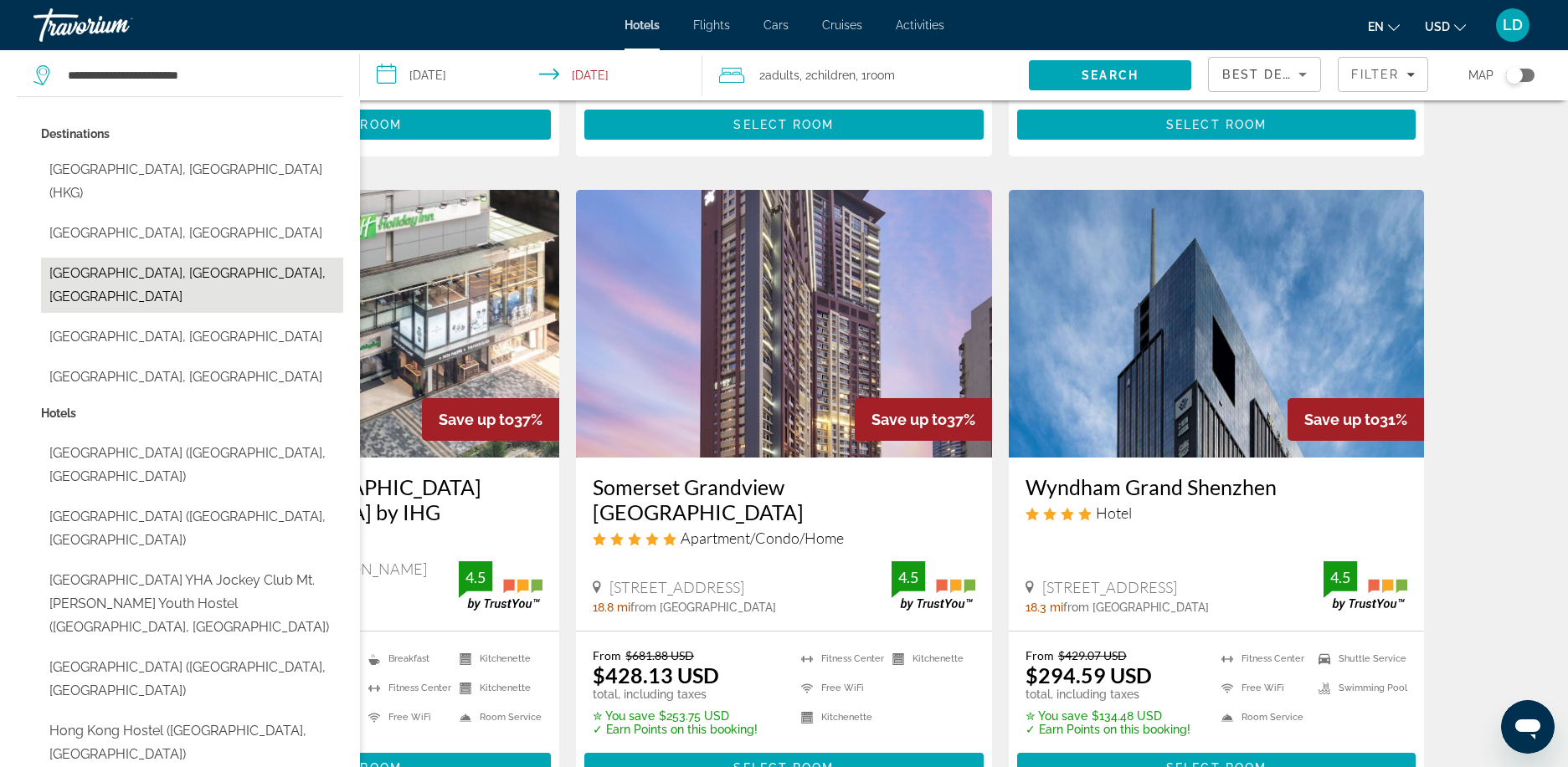
click at [224, 257] on button "[GEOGRAPHIC_DATA], [GEOGRAPHIC_DATA], [GEOGRAPHIC_DATA]" at bounding box center [192, 285] width 302 height 55
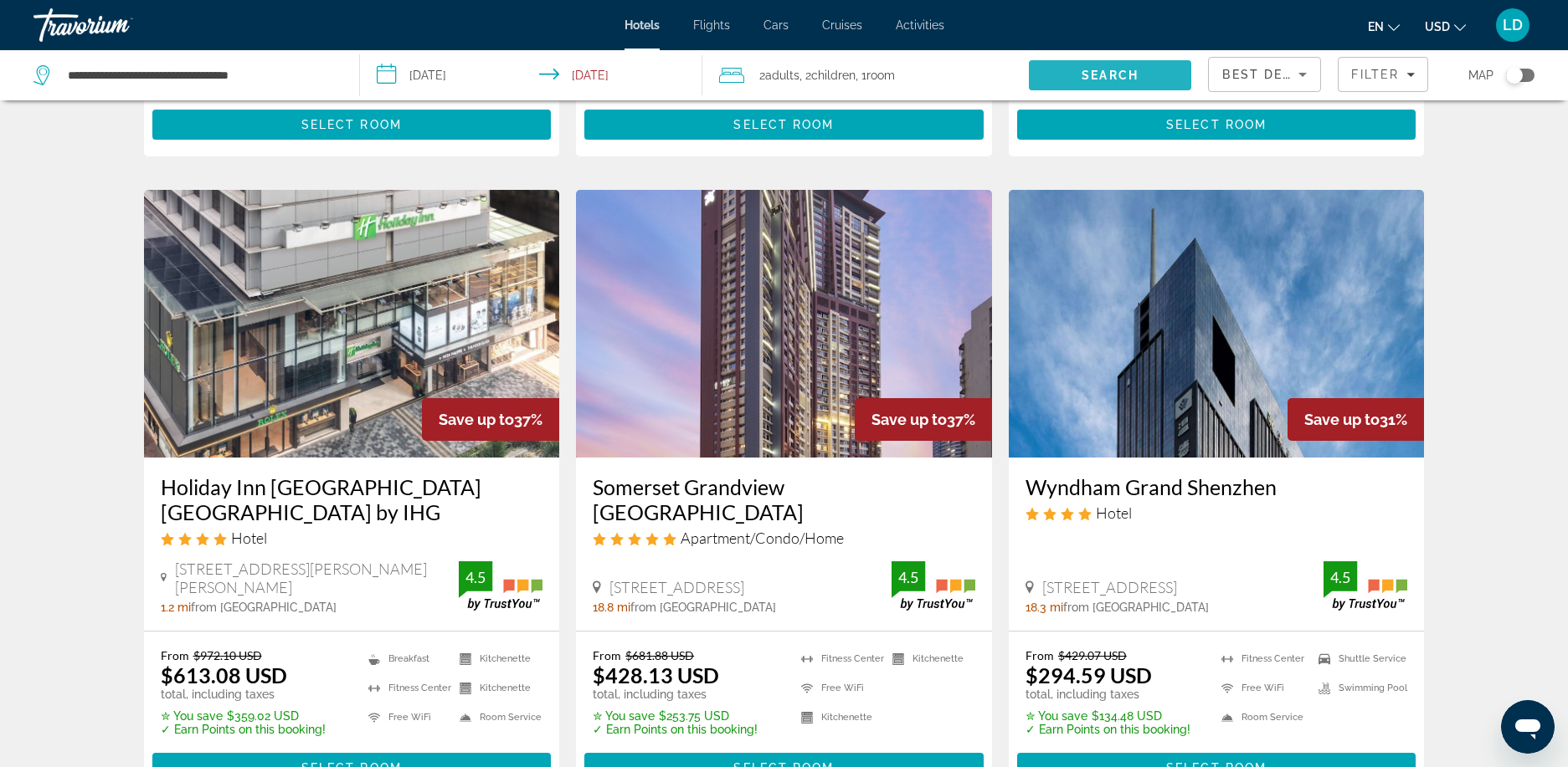
click at [1119, 60] on span "Search" at bounding box center [1110, 75] width 163 height 40
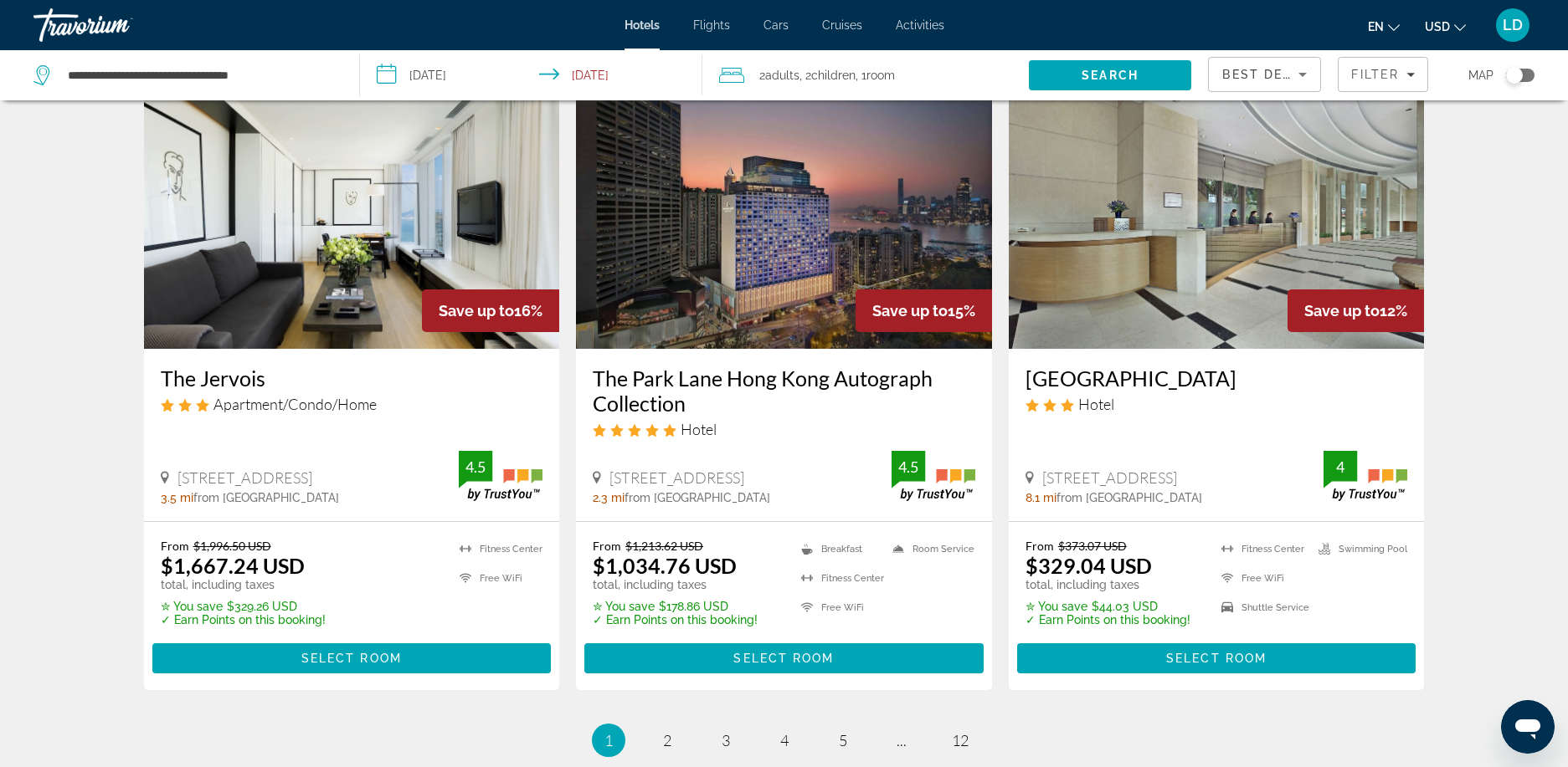
scroll to position [1932, 0]
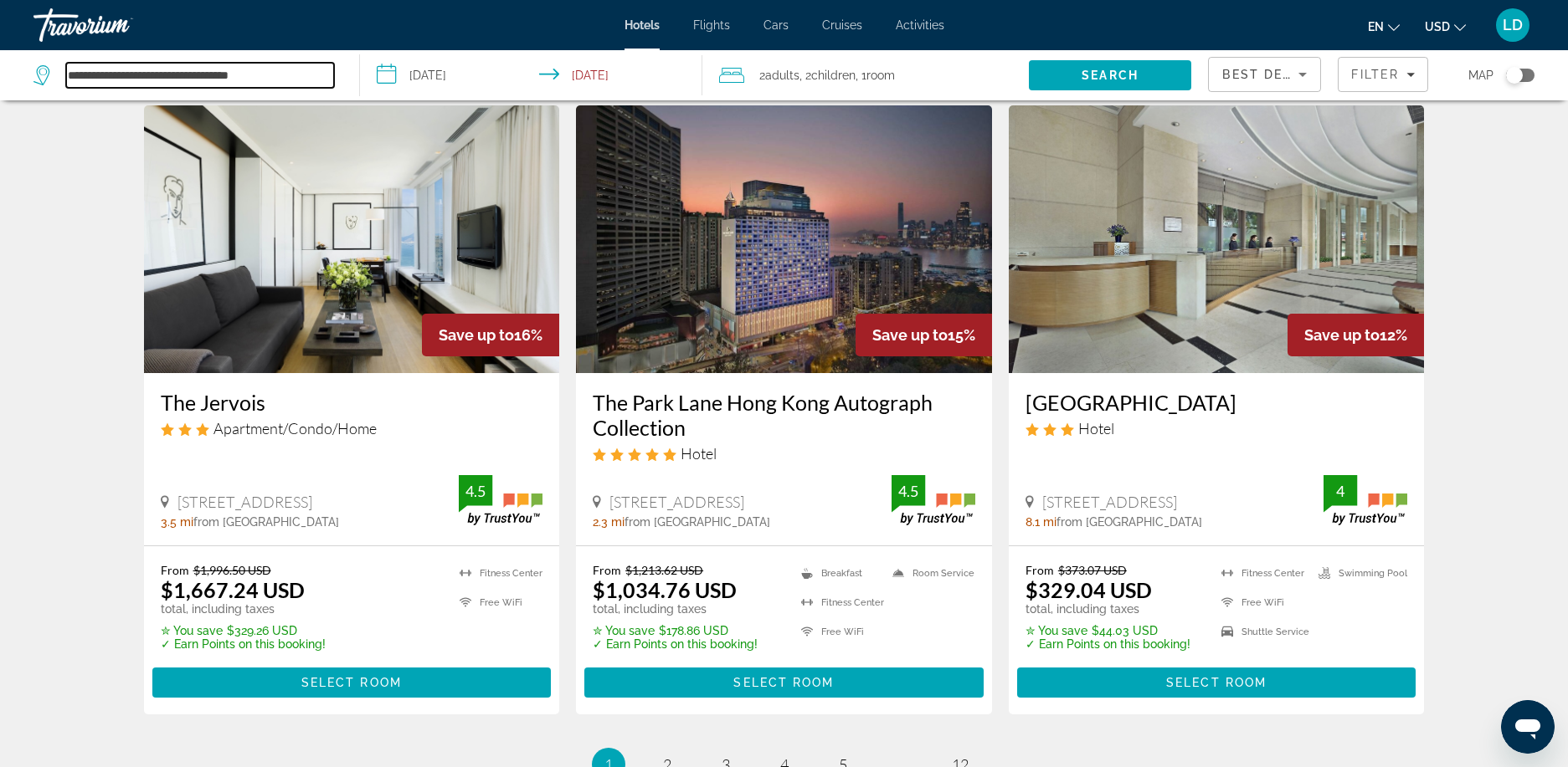
click at [250, 67] on input "**********" at bounding box center [200, 75] width 268 height 25
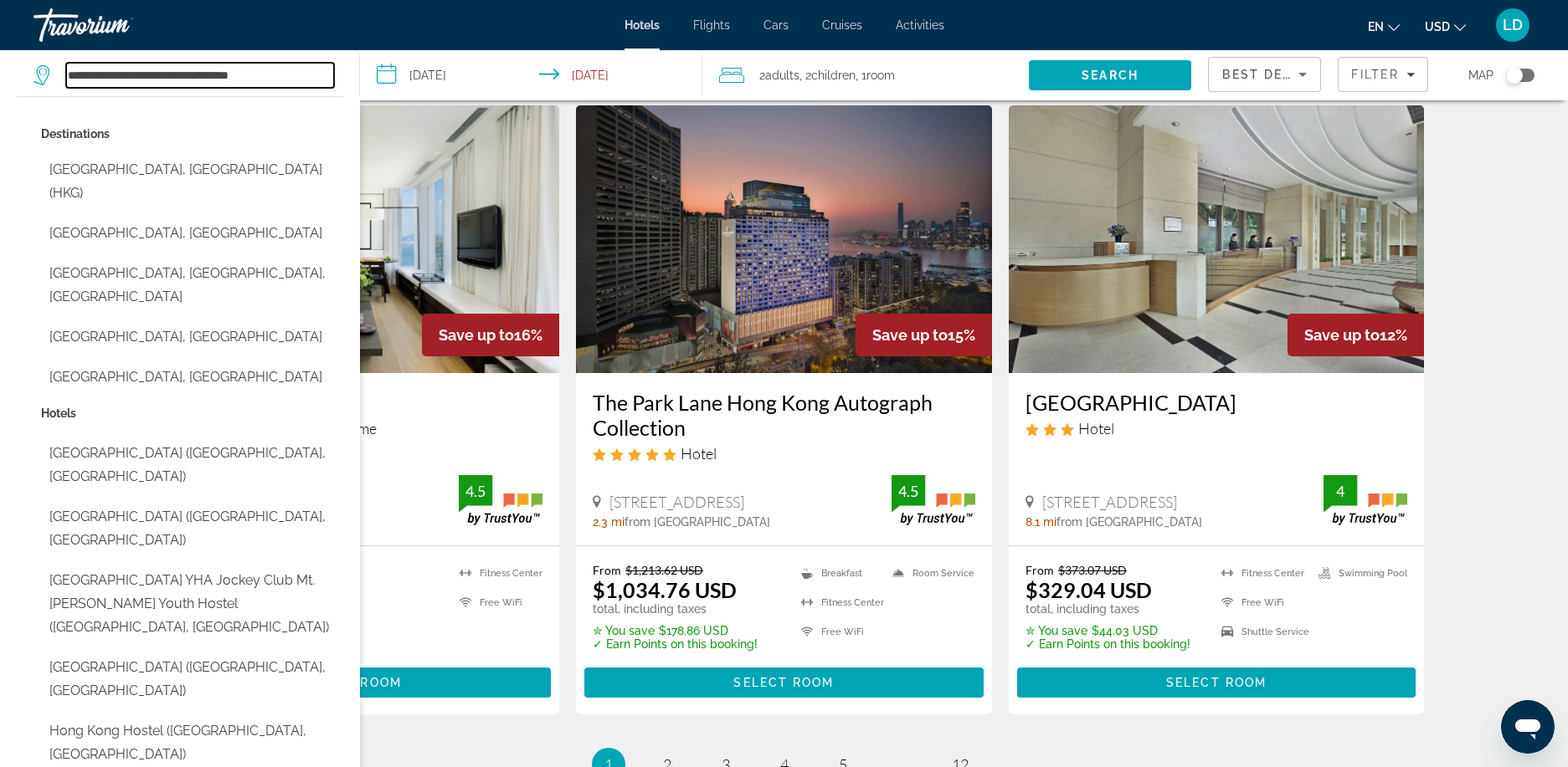
drag, startPoint x: 302, startPoint y: 81, endPoint x: -10, endPoint y: 52, distance: 313.3
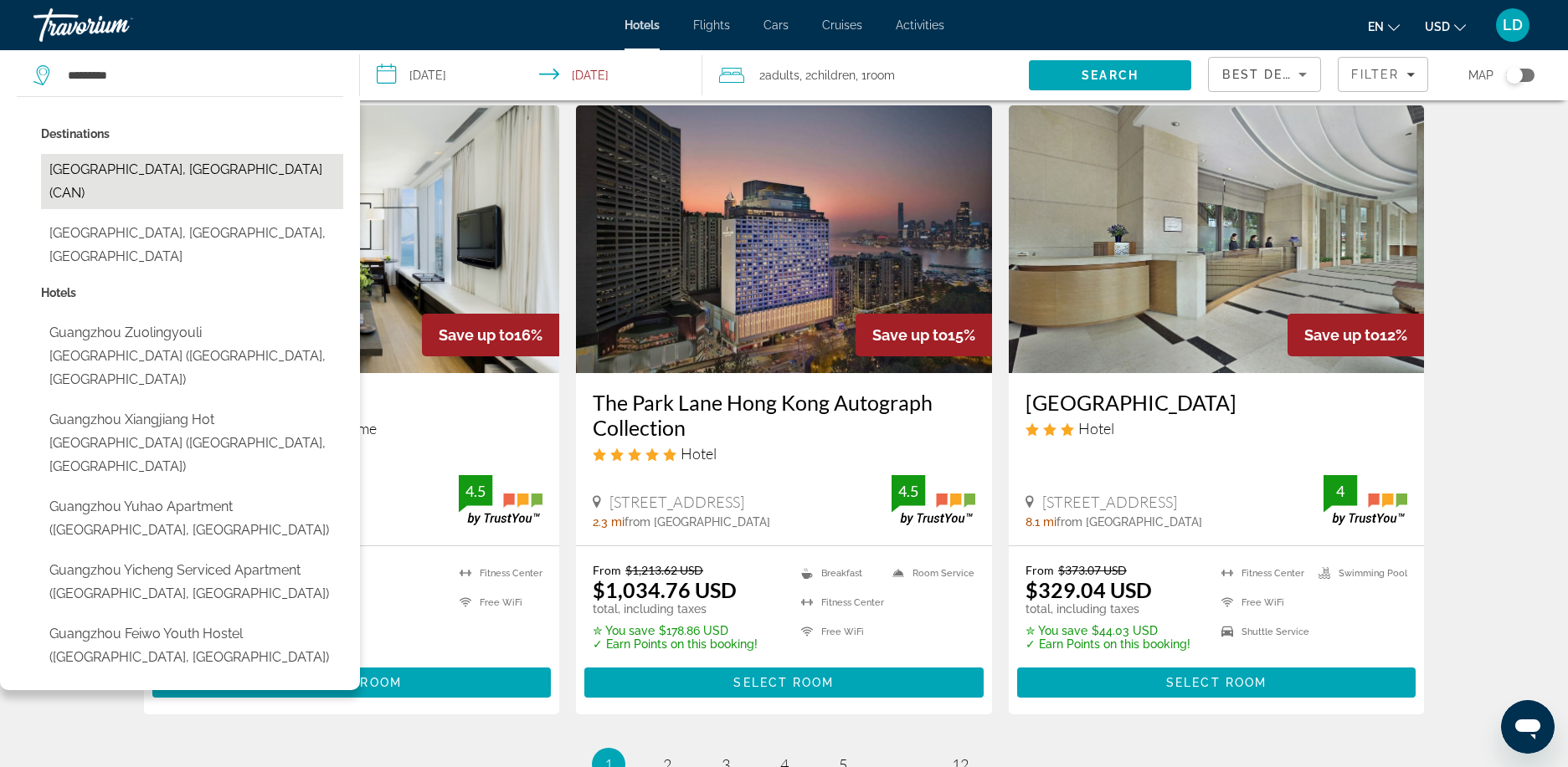
click at [142, 170] on button "[GEOGRAPHIC_DATA], [GEOGRAPHIC_DATA] (CAN)" at bounding box center [192, 181] width 302 height 55
type input "**********"
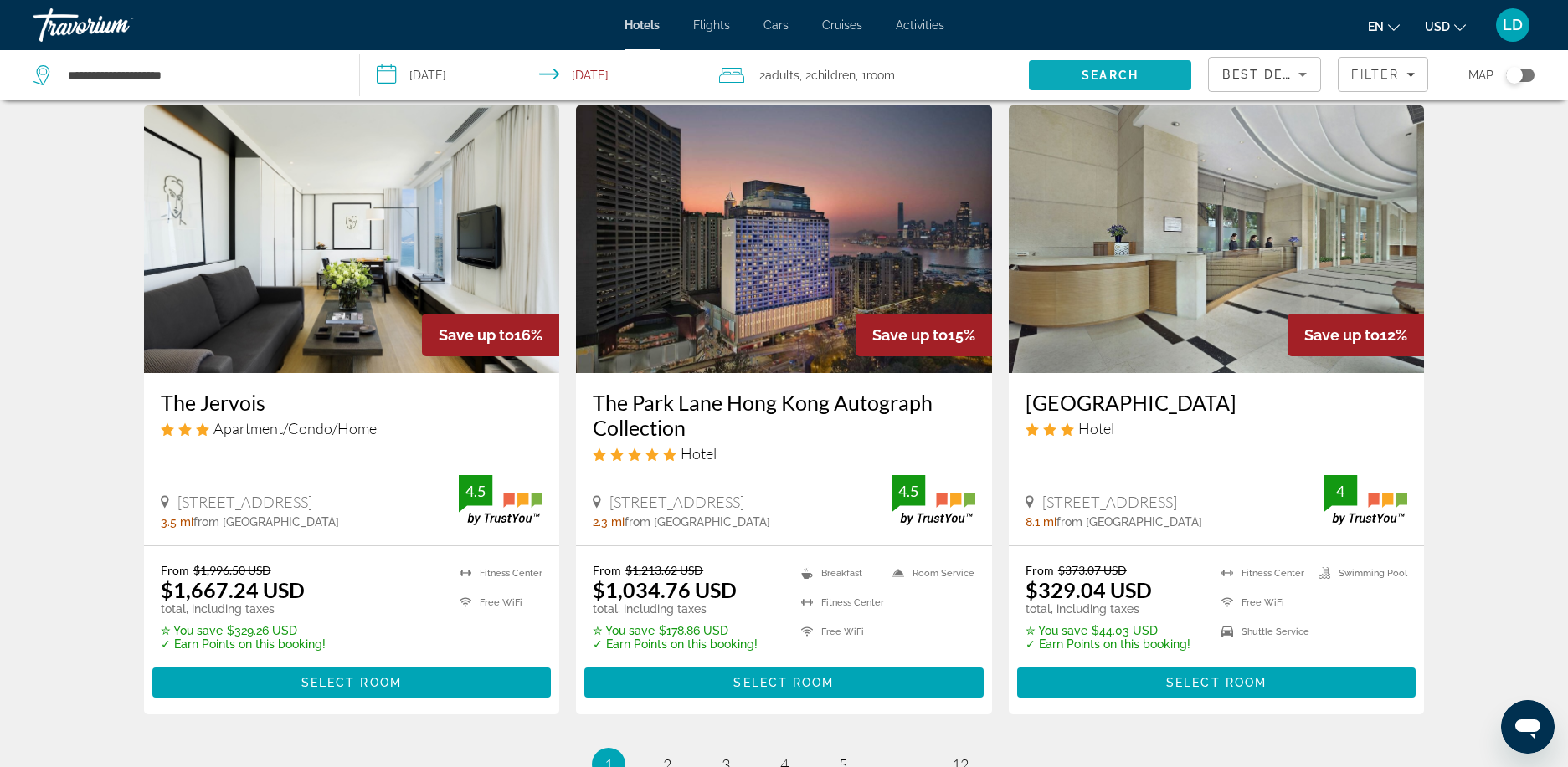
click at [1083, 72] on span "Search" at bounding box center [1110, 74] width 57 height 13
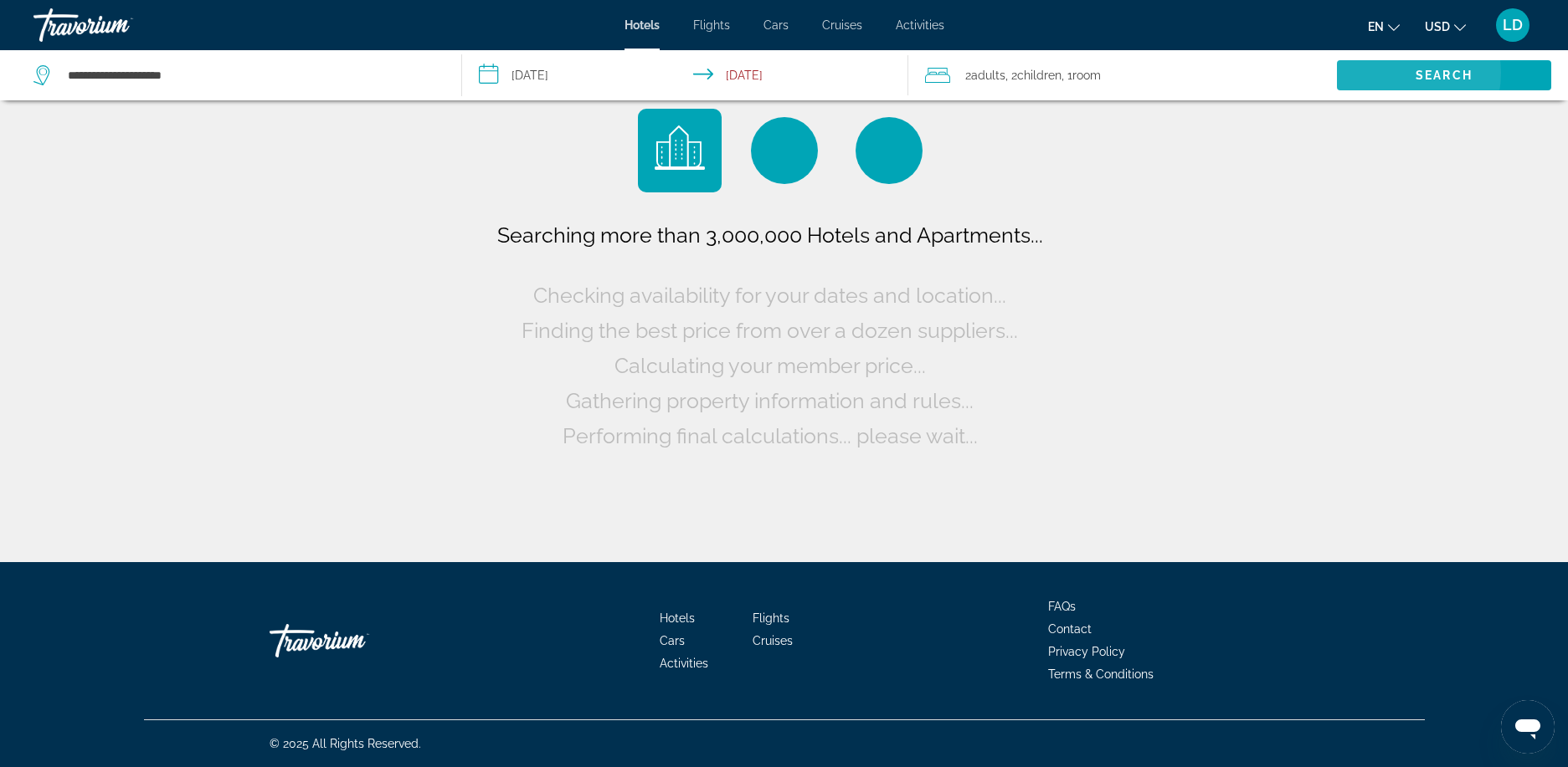
scroll to position [0, 0]
